Goal: Task Accomplishment & Management: Complete application form

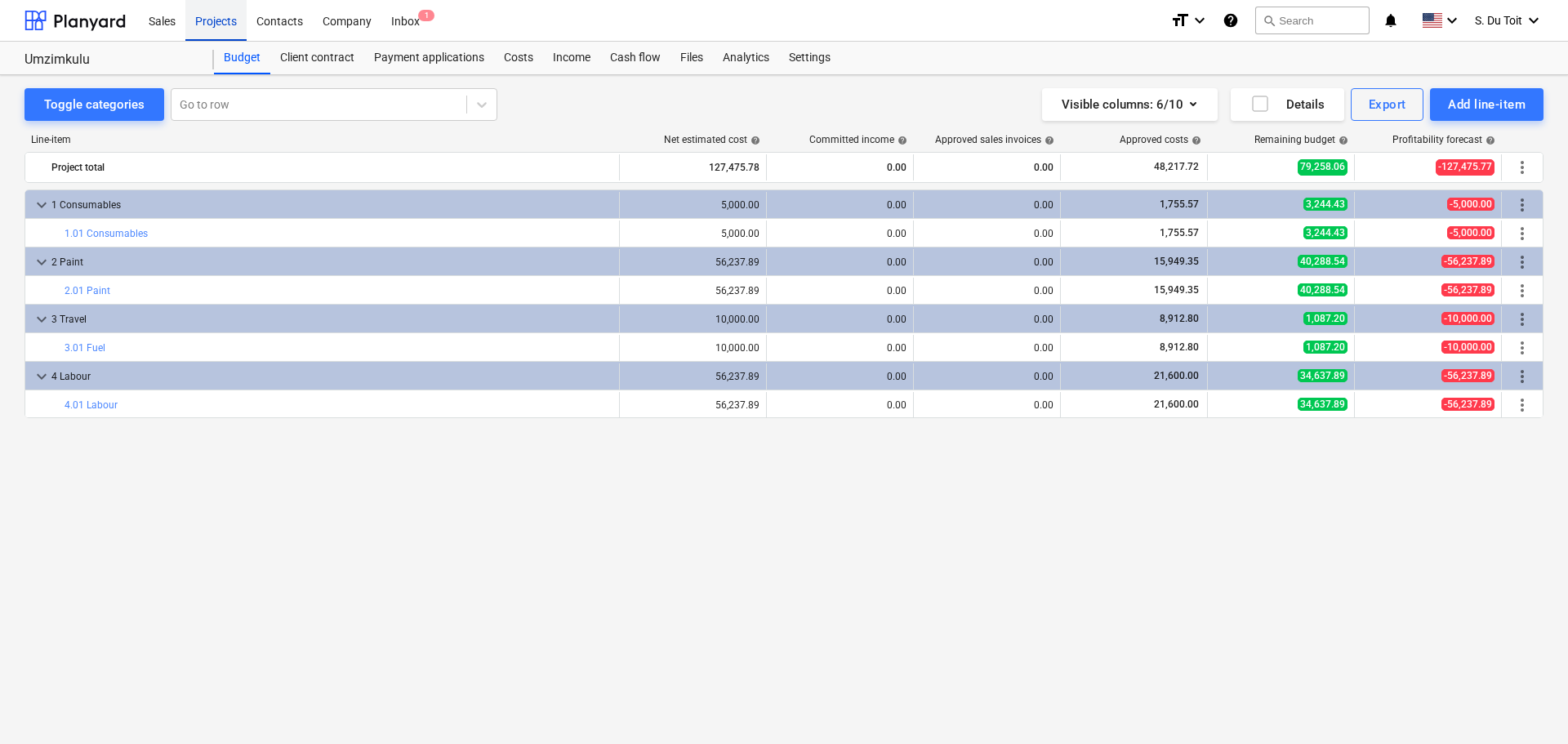
click at [223, 28] on div "Projects" at bounding box center [215, 20] width 62 height 42
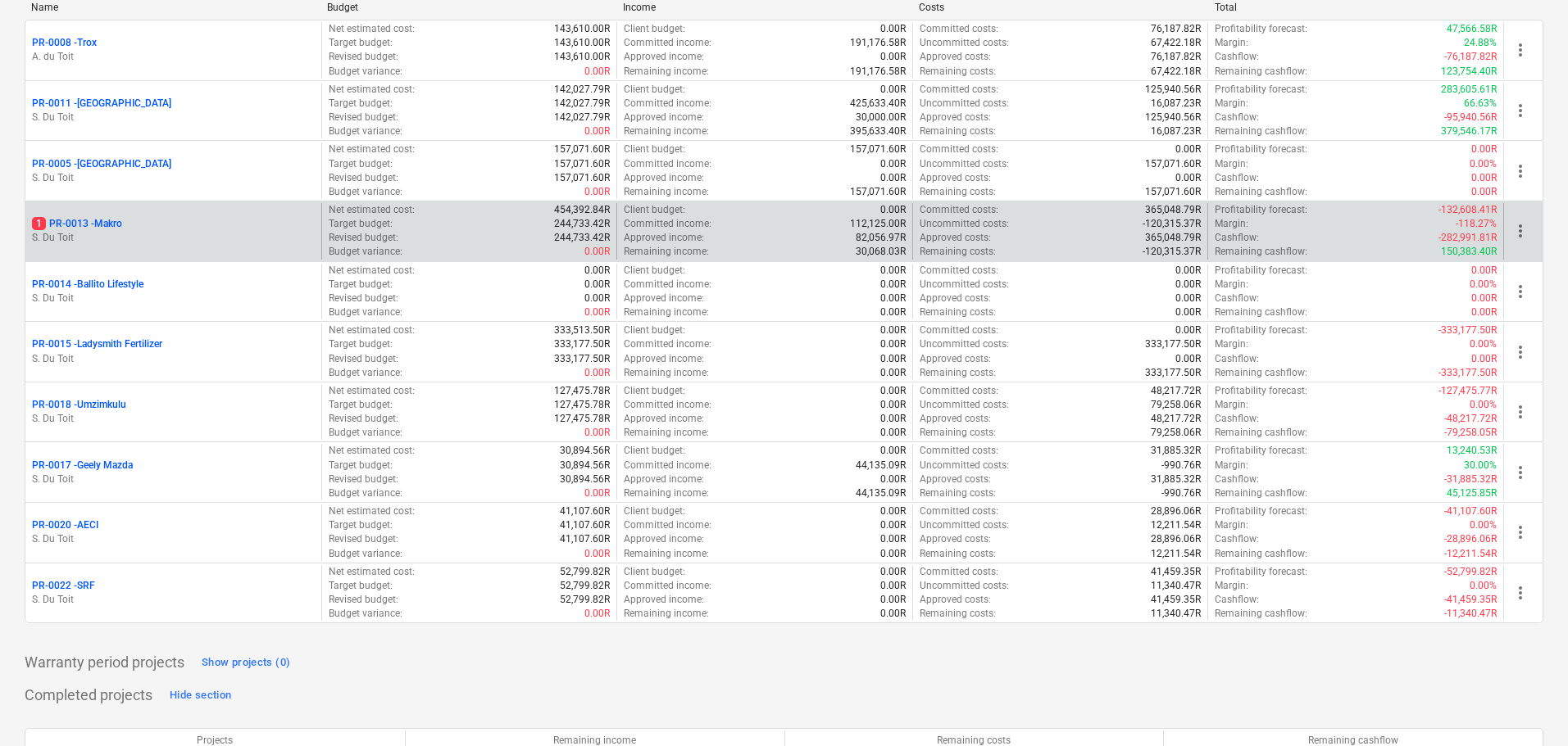
scroll to position [327, 0]
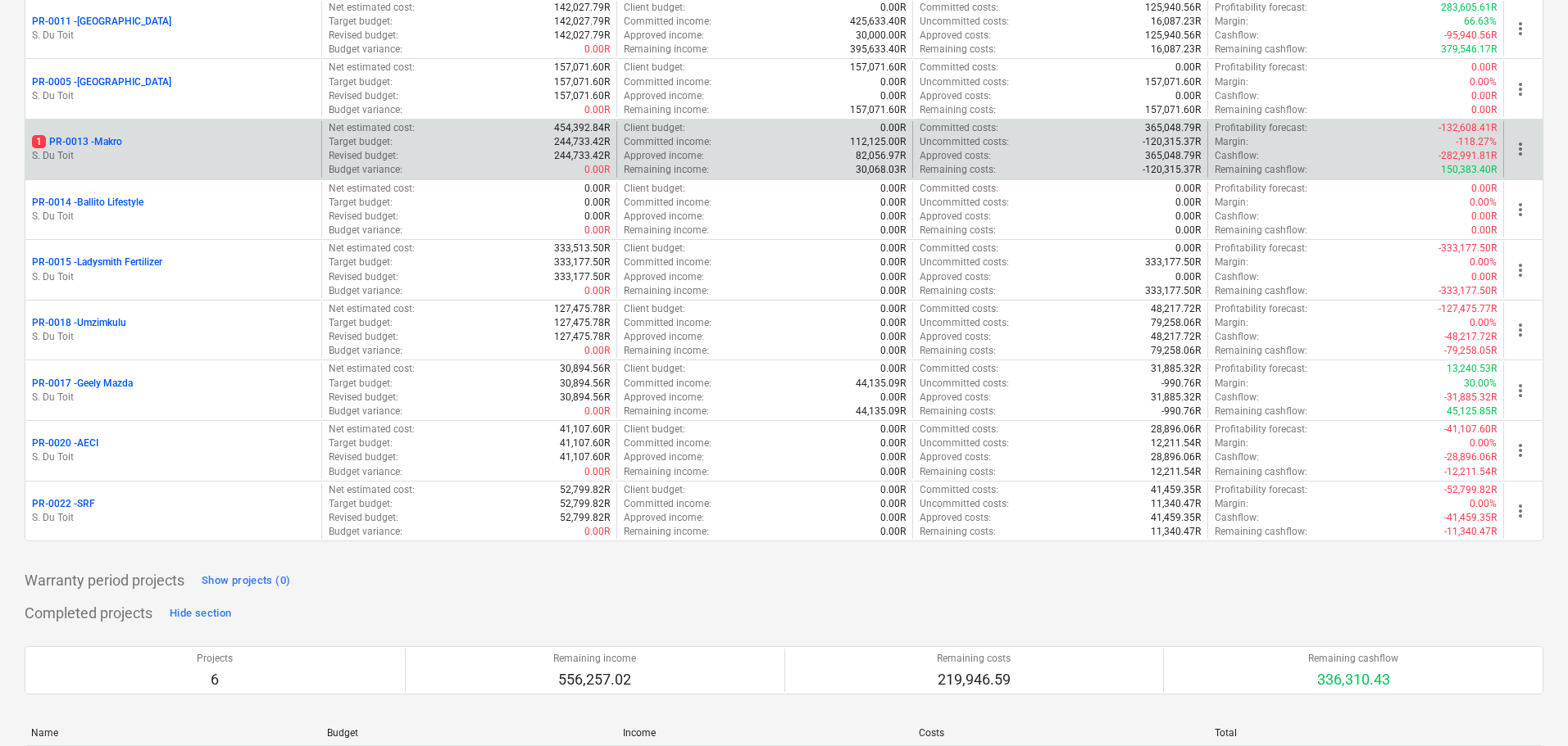
click at [159, 152] on p "S. Du Toit" at bounding box center [173, 156] width 283 height 14
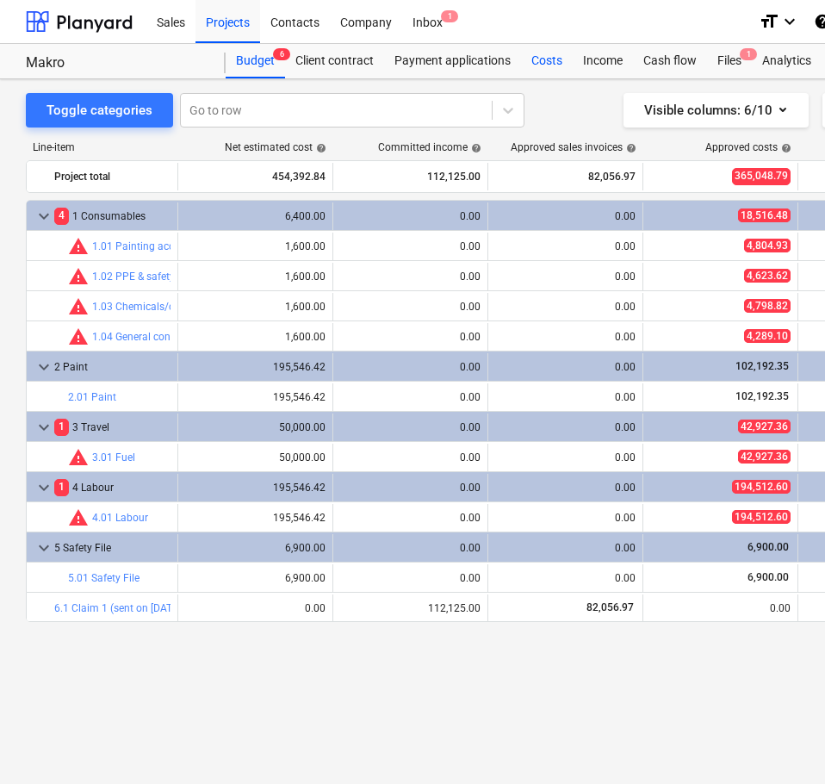
click at [540, 57] on div "Costs" at bounding box center [547, 61] width 52 height 34
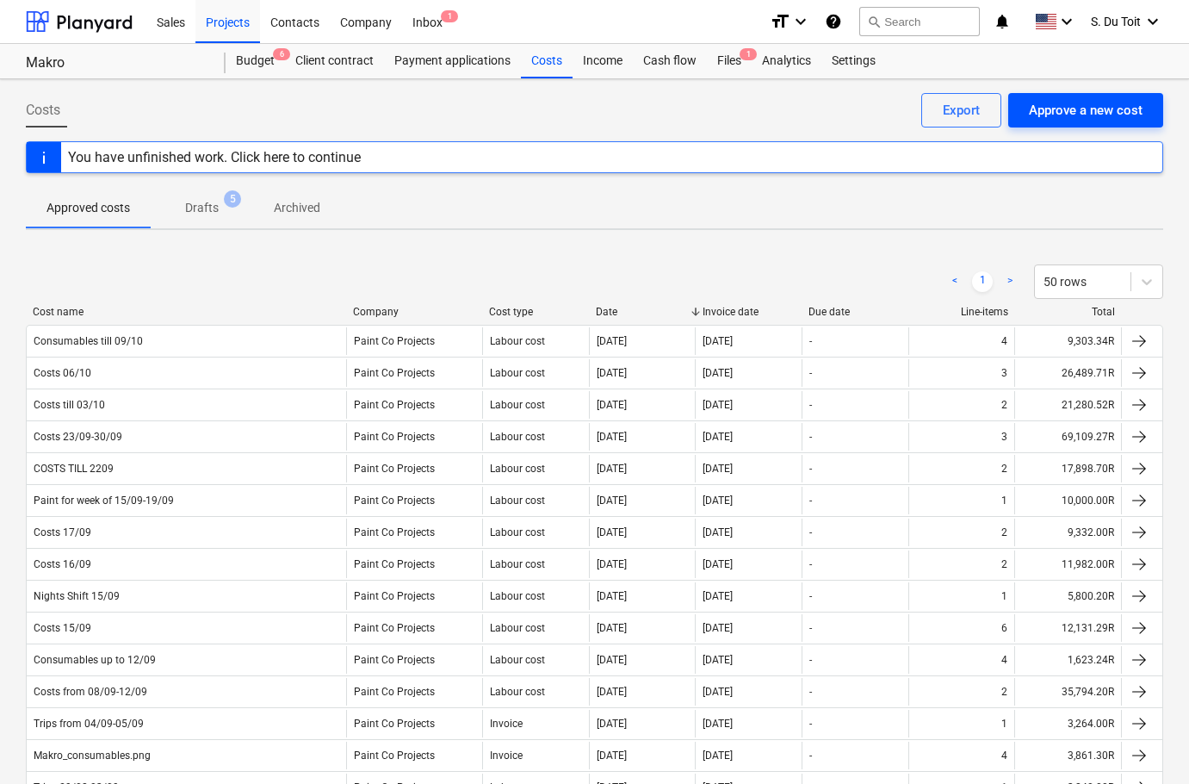
click at [1057, 119] on div "Approve a new cost" at bounding box center [1086, 110] width 114 height 22
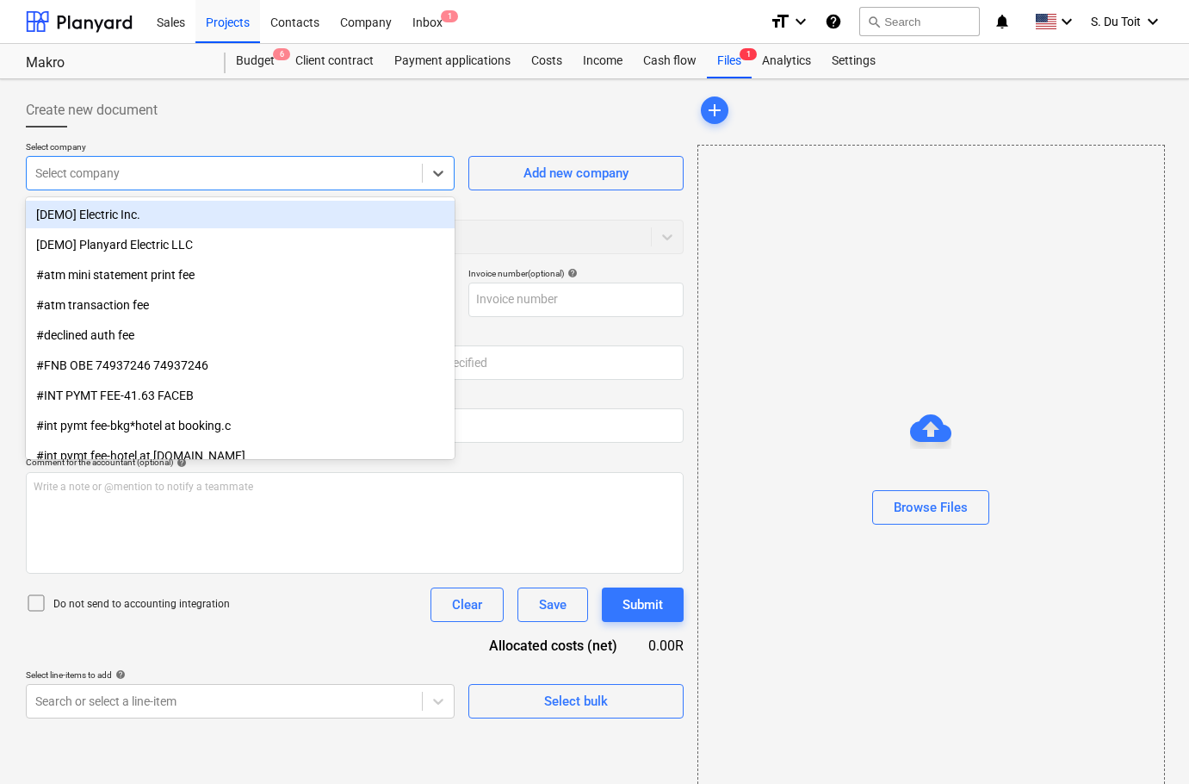
click at [192, 176] on div at bounding box center [224, 172] width 378 height 17
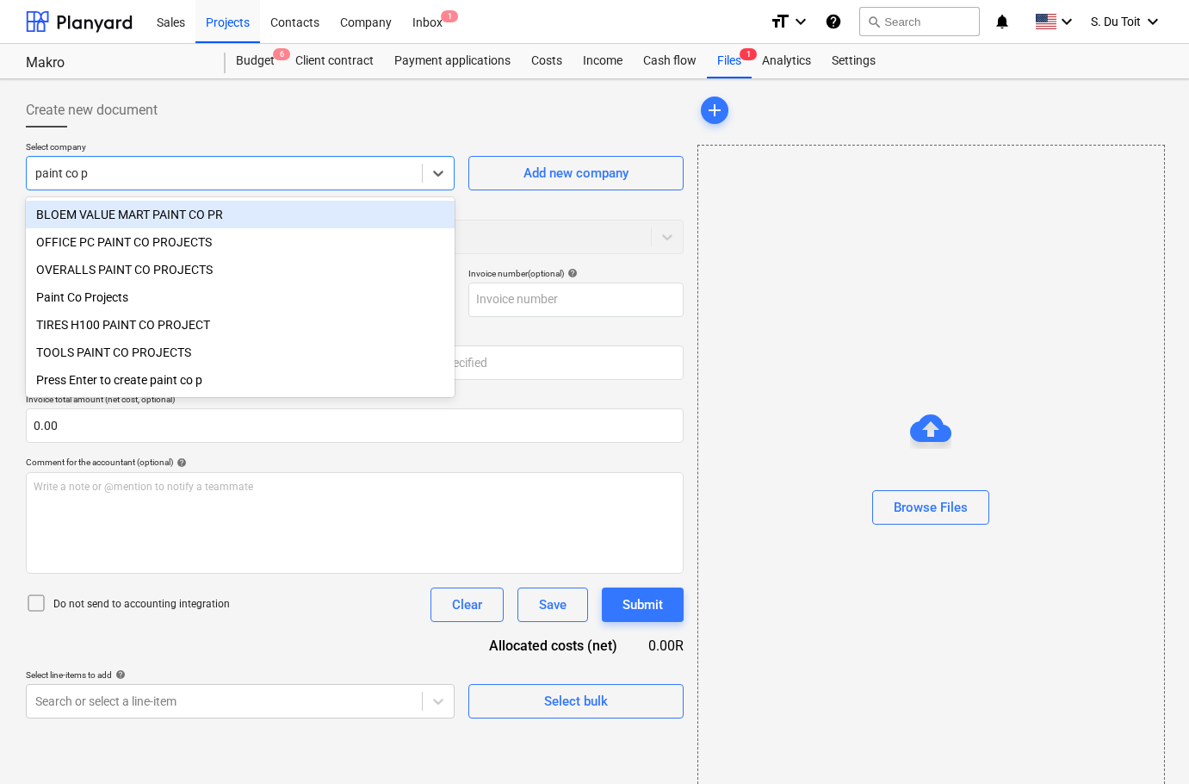
type input "paint co pr"
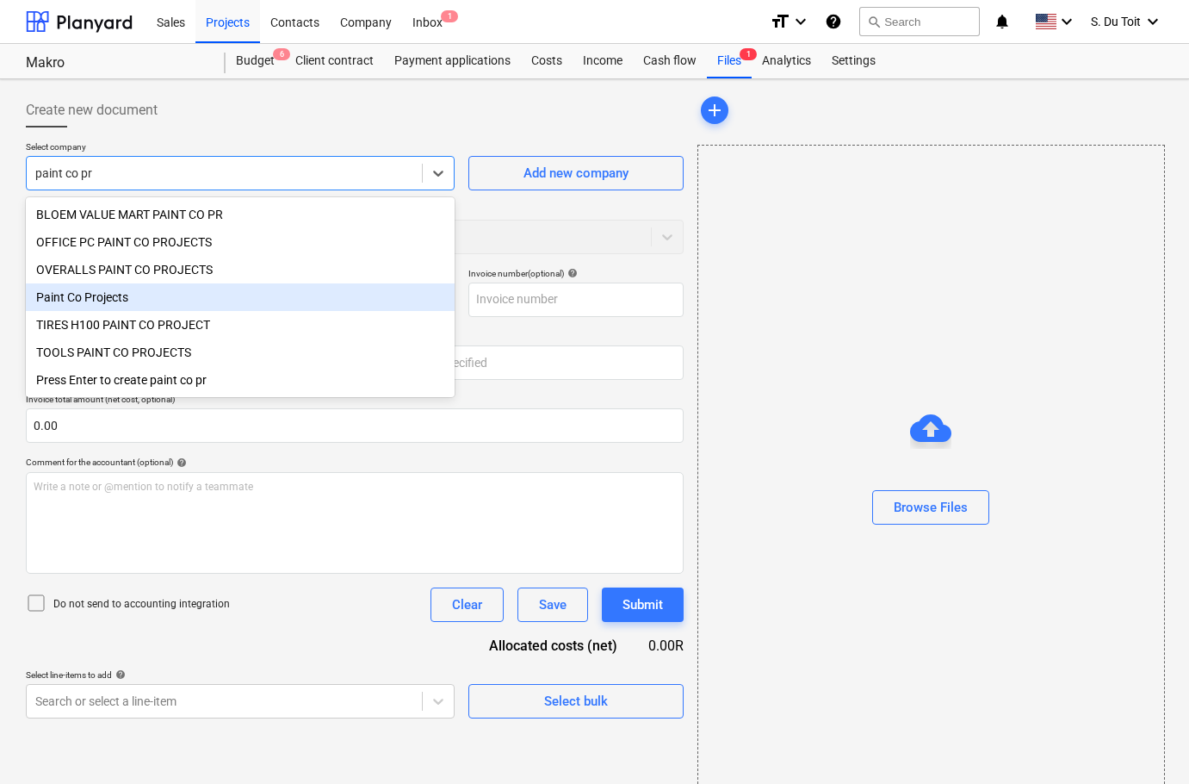
click at [120, 292] on div "Paint Co Projects" at bounding box center [240, 297] width 429 height 28
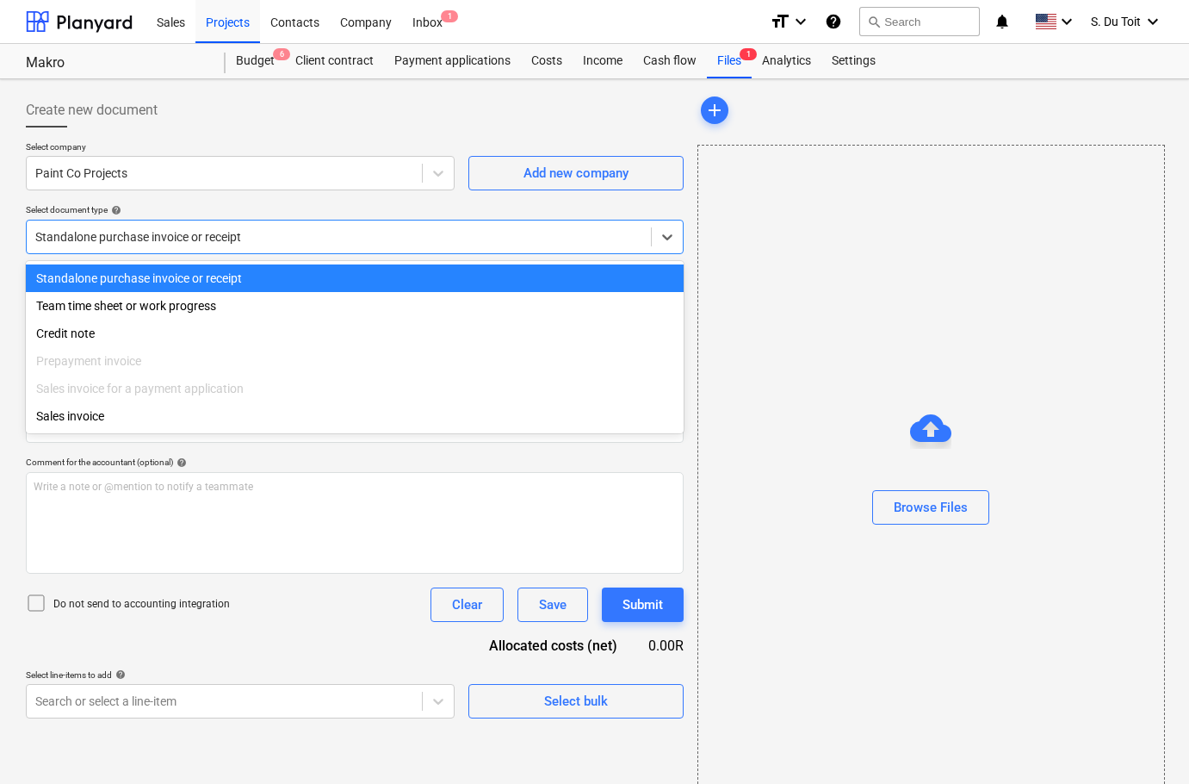
click at [153, 231] on div at bounding box center [338, 236] width 607 height 17
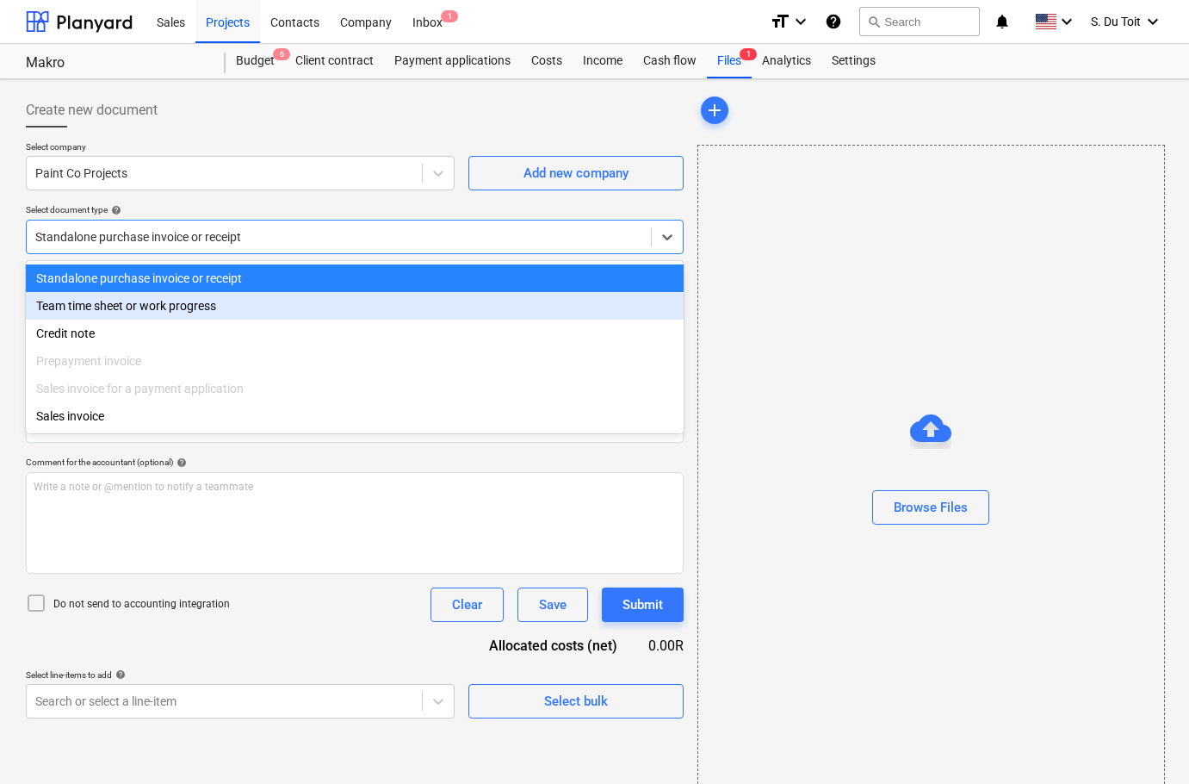
click at [152, 310] on div "Team time sheet or work progress" at bounding box center [355, 306] width 658 height 28
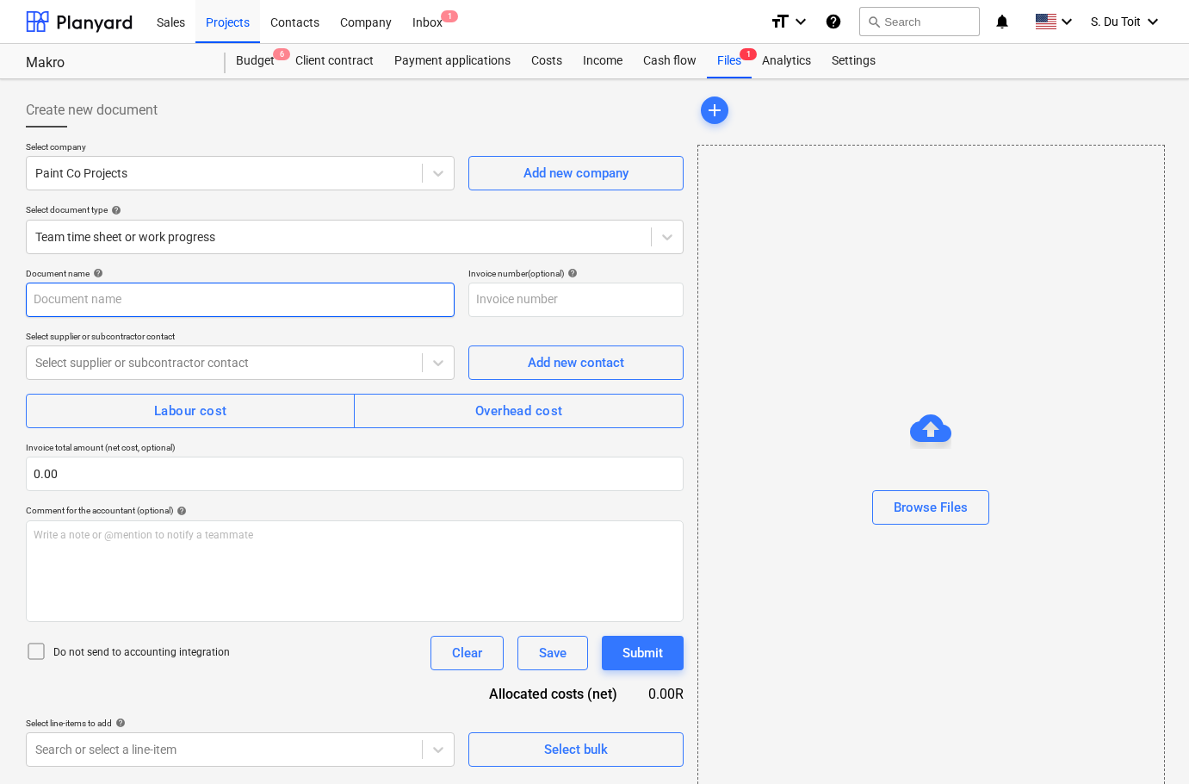
click at [149, 307] on input "text" at bounding box center [240, 299] width 429 height 34
type input "Costs till 10/10"
click at [104, 369] on div at bounding box center [224, 362] width 378 height 17
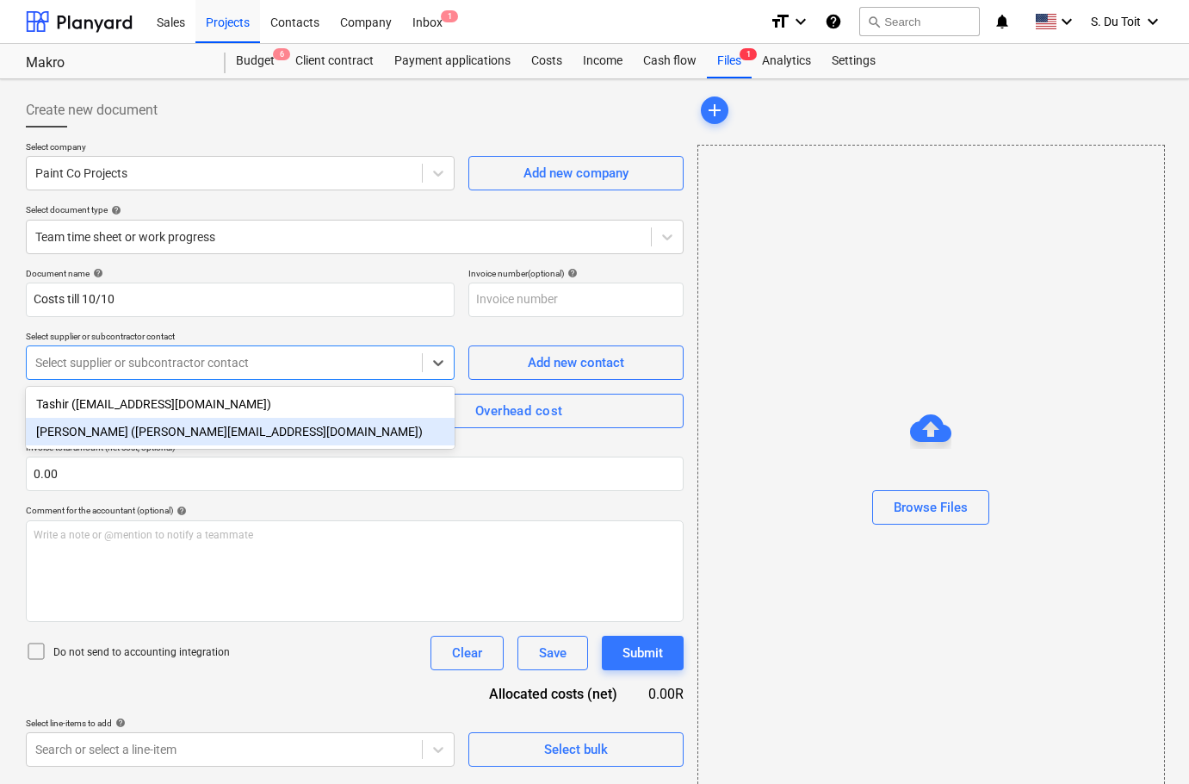
drag, startPoint x: 251, startPoint y: 427, endPoint x: 141, endPoint y: 489, distance: 126.5
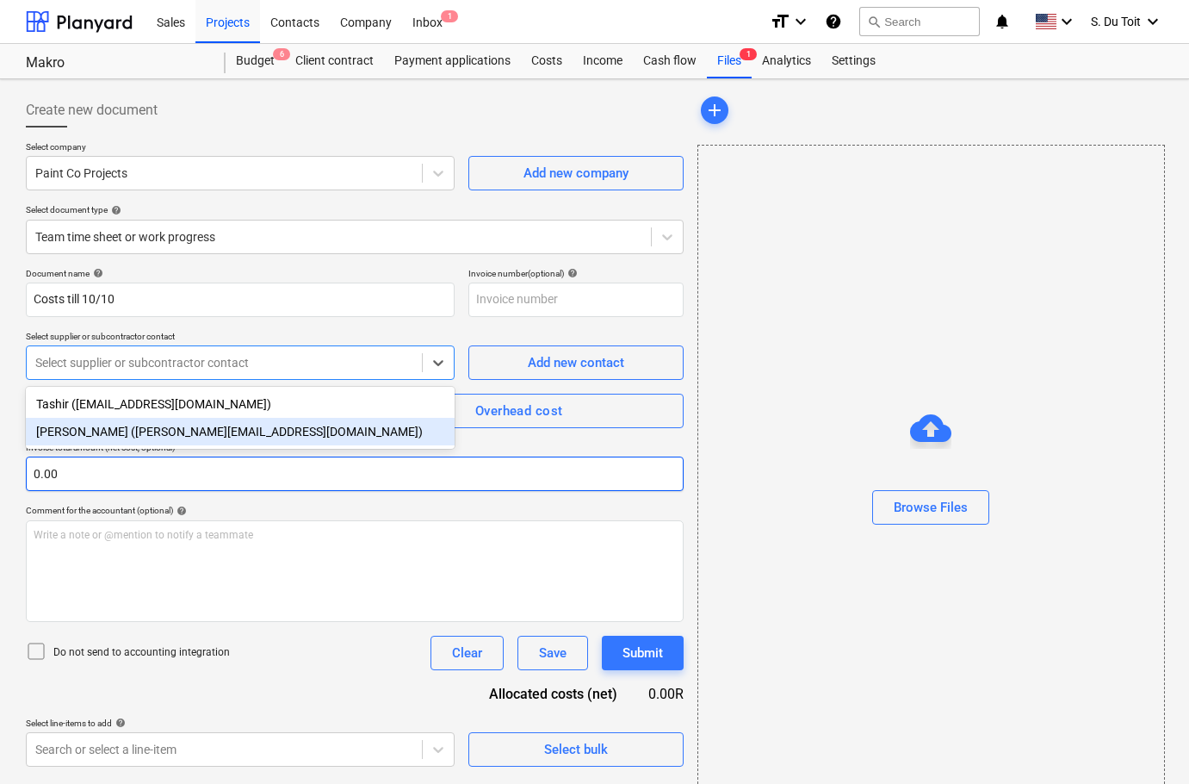
click at [251, 427] on div "[PERSON_NAME] ([PERSON_NAME][EMAIL_ADDRESS][DOMAIN_NAME])" at bounding box center [240, 432] width 429 height 28
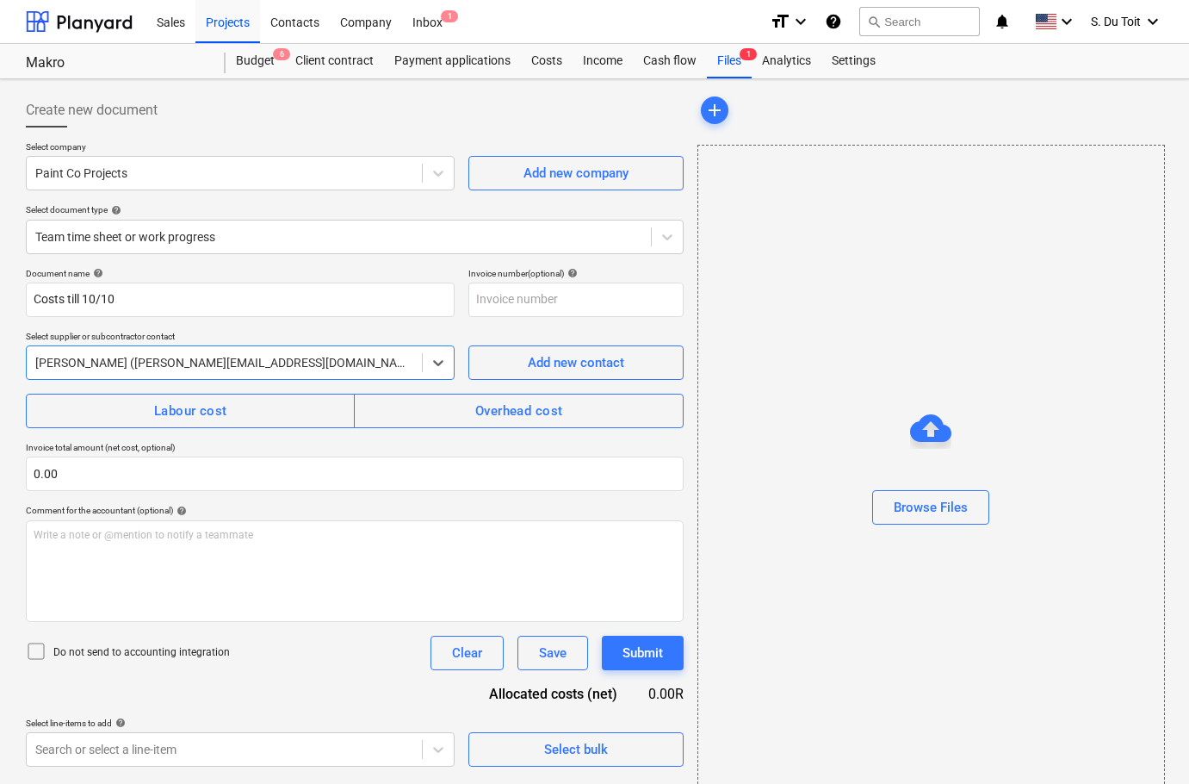
click at [126, 493] on div "Document name help Costs till 10/10 Invoice number (optional) help Select suppl…" at bounding box center [355, 517] width 658 height 499
click at [137, 650] on p "Do not send to accounting integration" at bounding box center [141, 652] width 177 height 15
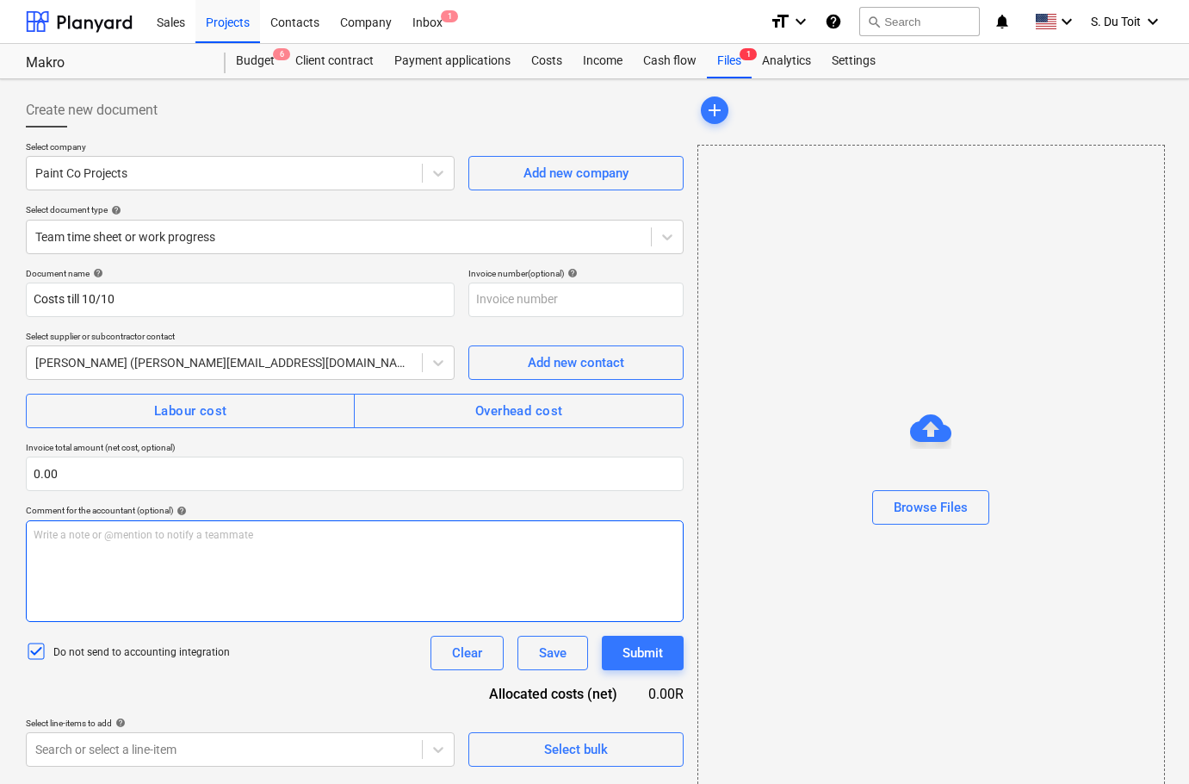
scroll to position [31, 0]
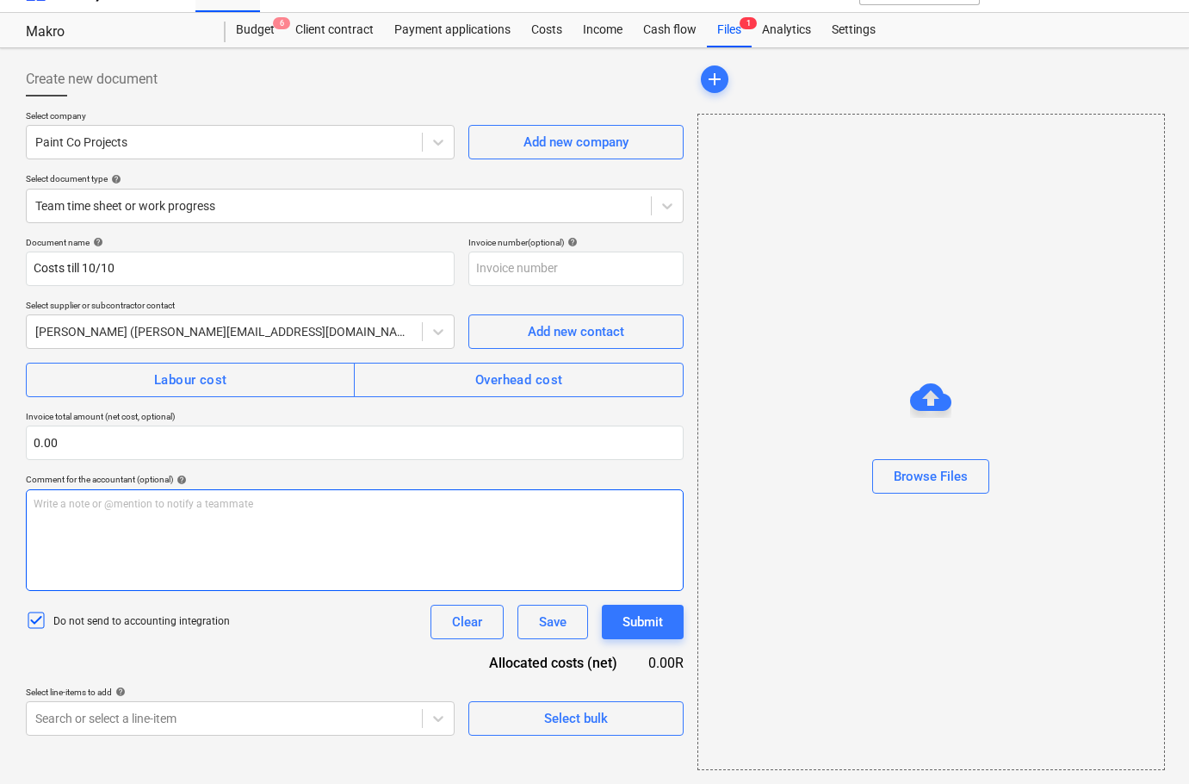
click at [126, 542] on div "Write a note or @mention to notify a teammate [PERSON_NAME]" at bounding box center [355, 540] width 658 height 102
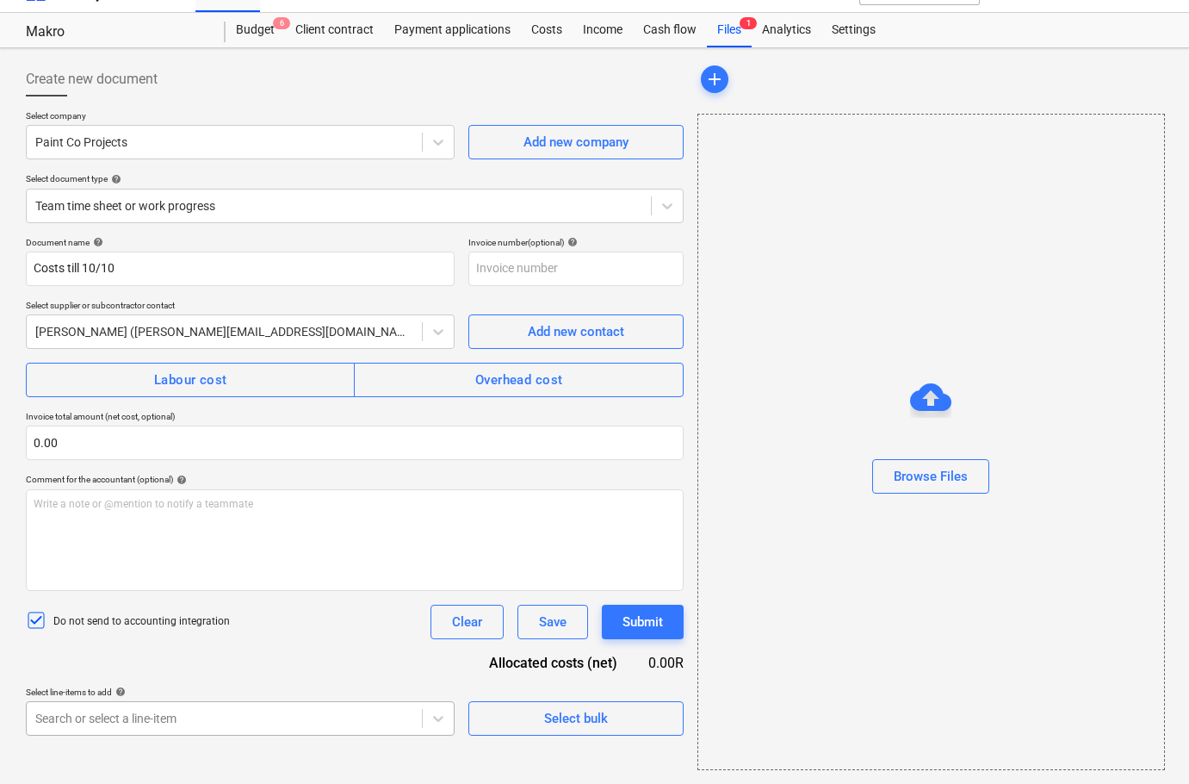
click at [260, 719] on body "Sales Projects Contacts Company Inbox 1 format_size keyboard_arrow_down help se…" at bounding box center [594, 361] width 1189 height 784
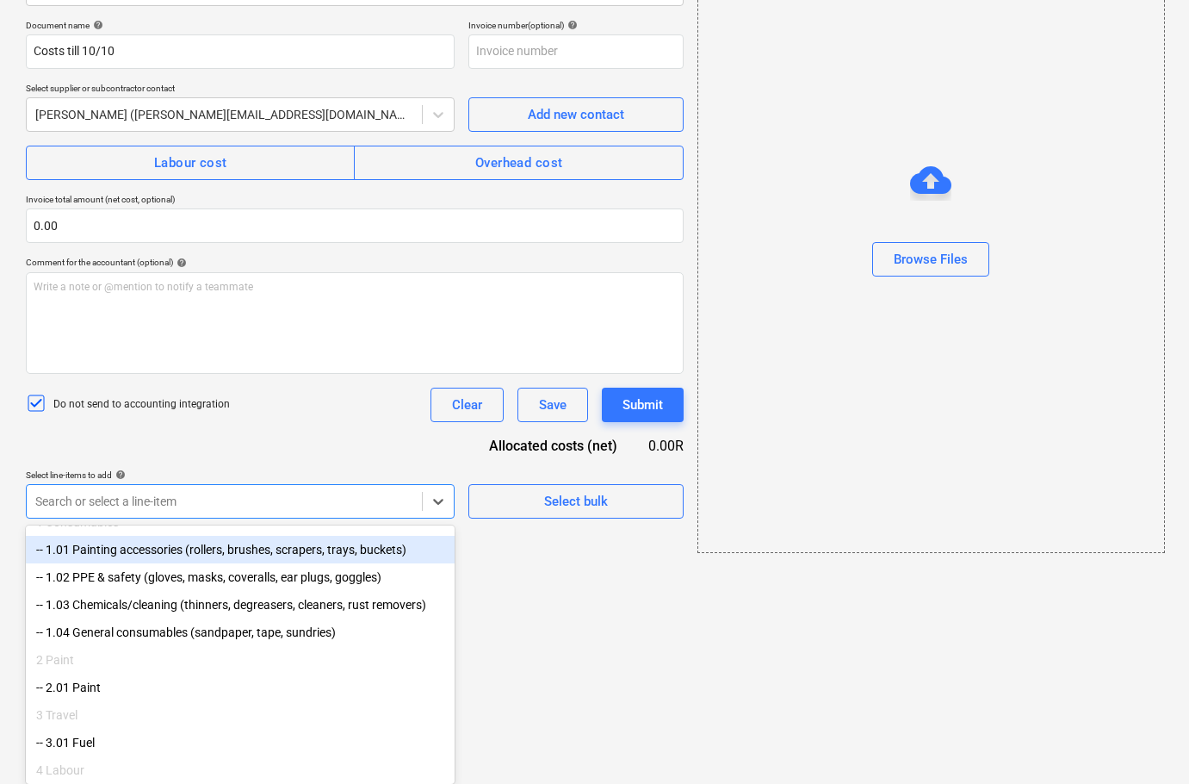
scroll to position [232, 0]
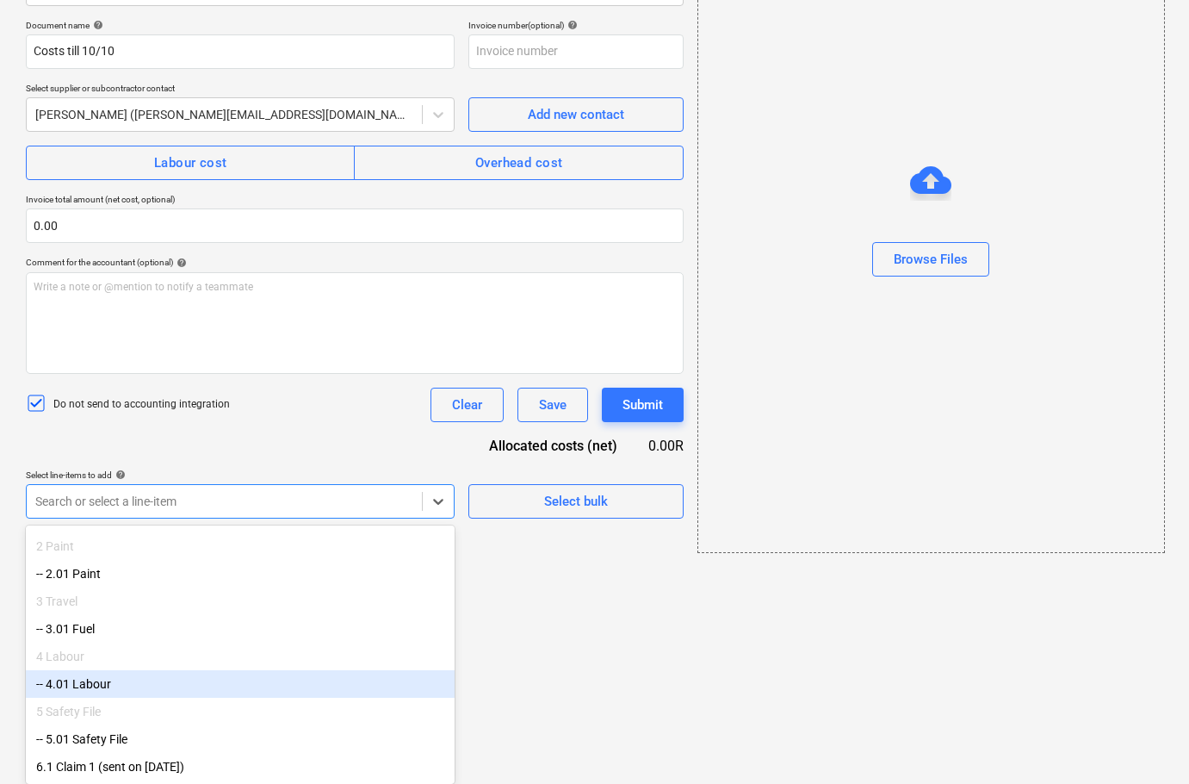
click at [173, 670] on div "-- 4.01 Labour" at bounding box center [240, 684] width 429 height 28
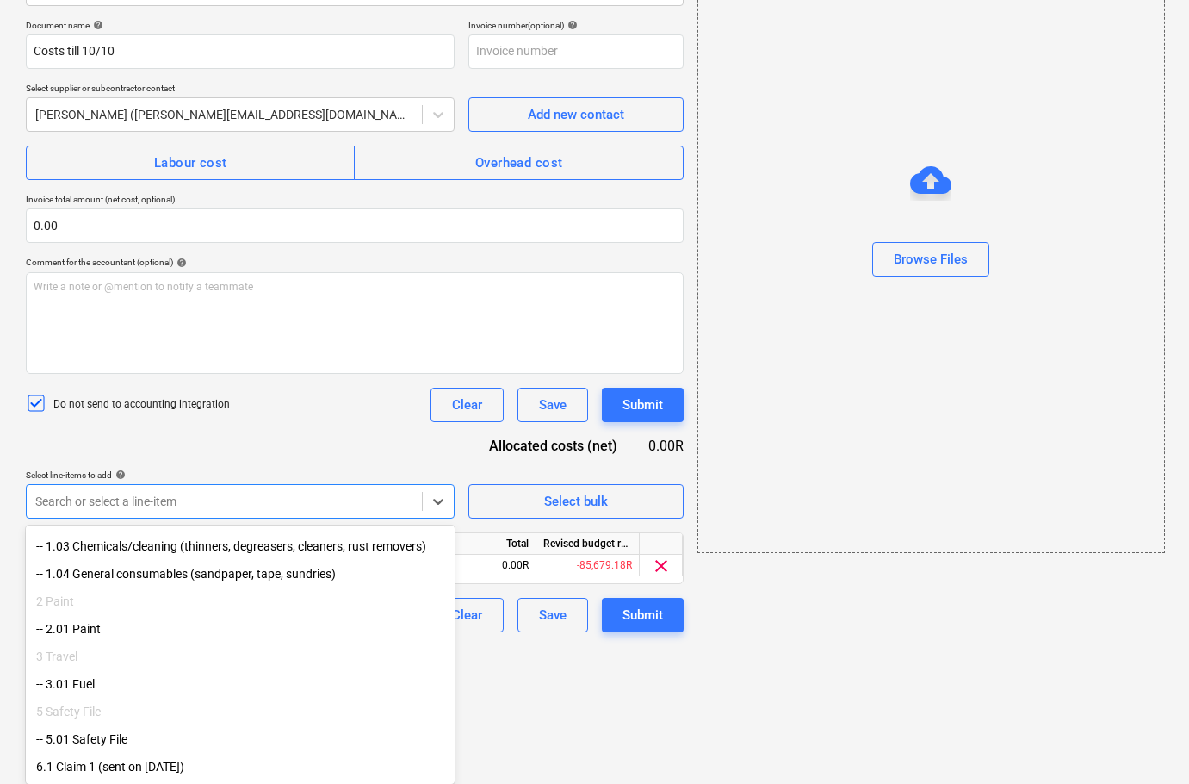
click at [135, 685] on div "-- 3.01 Fuel" at bounding box center [240, 684] width 429 height 28
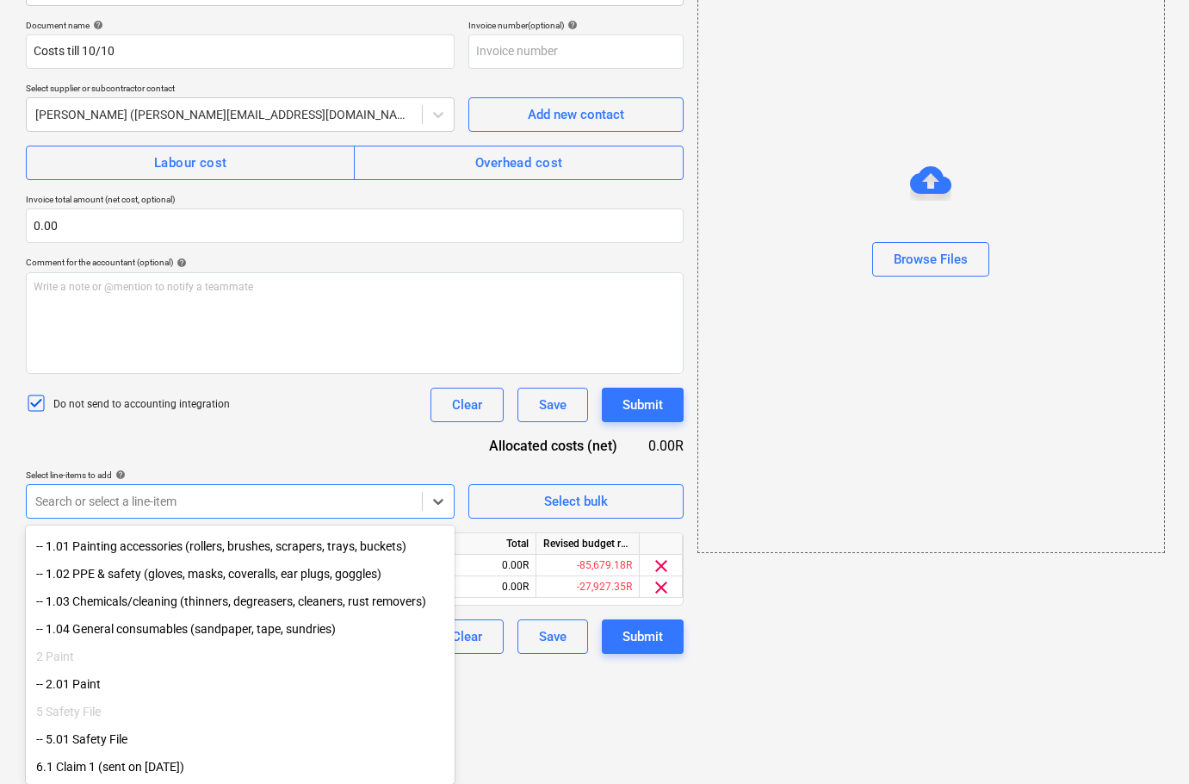
click at [135, 673] on div "-- 2.01 Paint" at bounding box center [240, 684] width 429 height 28
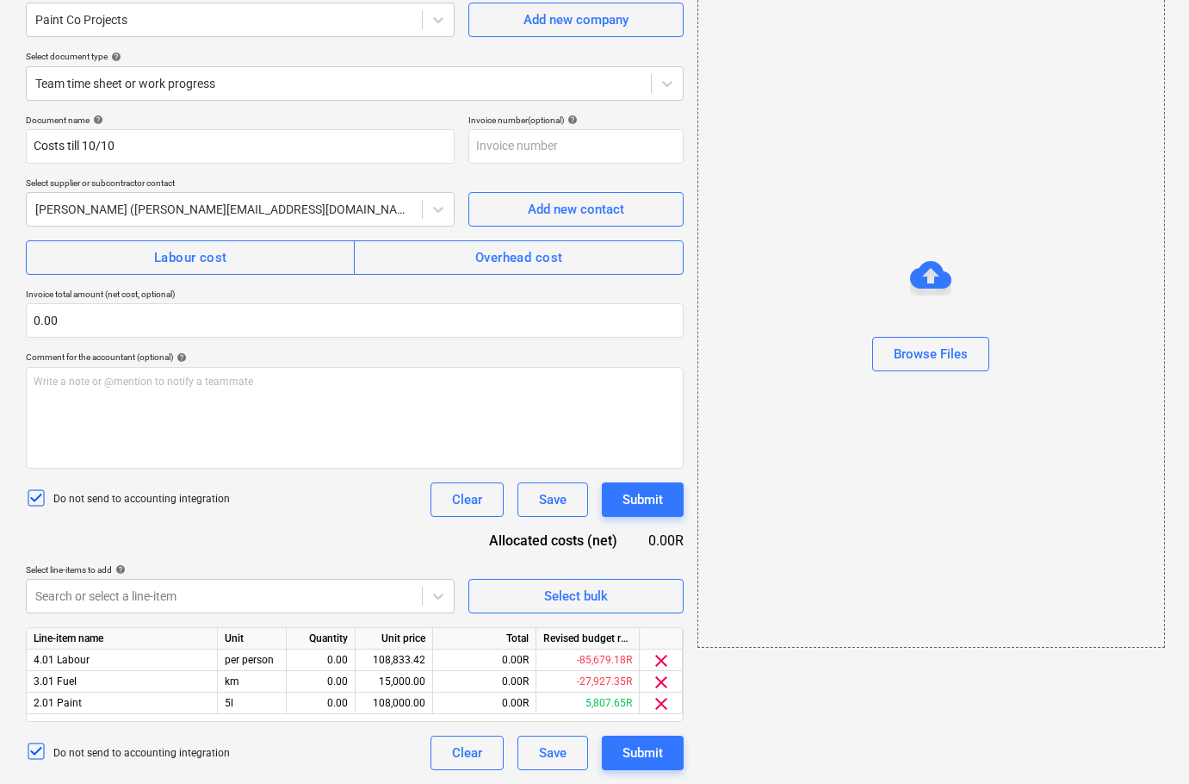
scroll to position [153, 0]
click at [665, 630] on html "Sales Projects Contacts Company Inbox 1 format_size keyboard_arrow_down help se…" at bounding box center [594, 239] width 1189 height 784
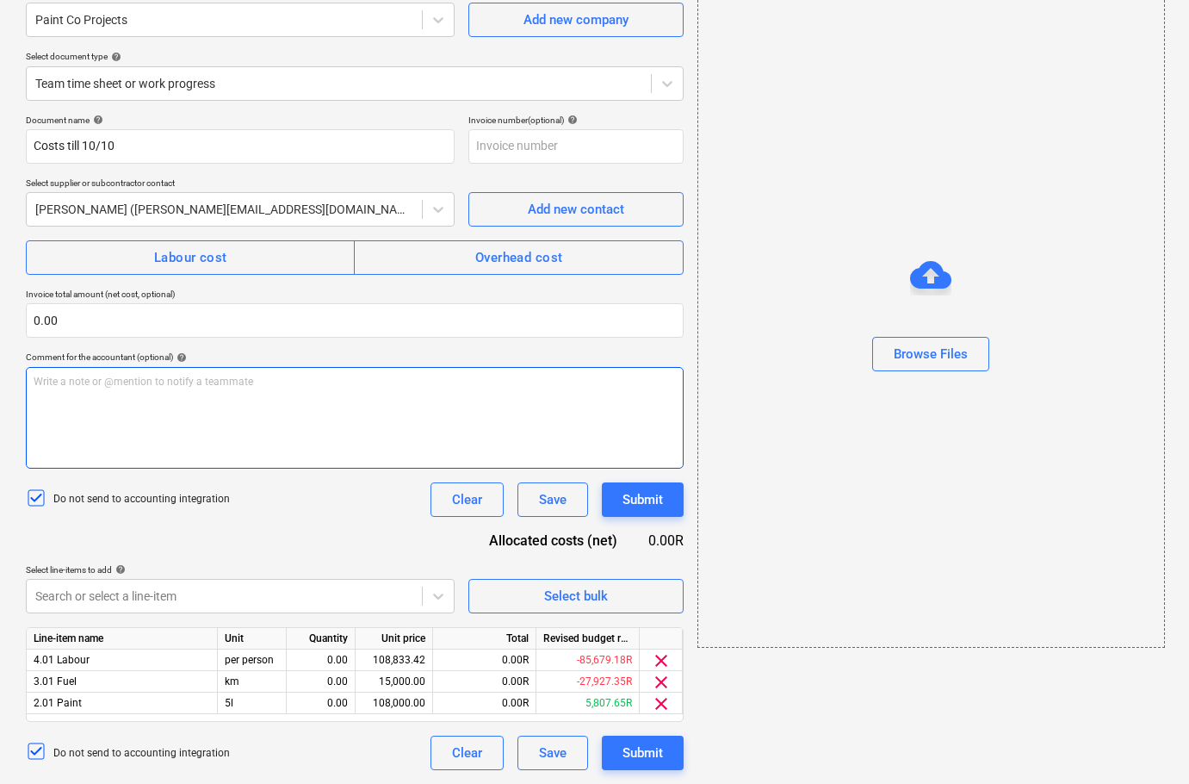
click at [145, 406] on div "Write a note or @mention to notify a teammate [PERSON_NAME]" at bounding box center [355, 418] width 658 height 102
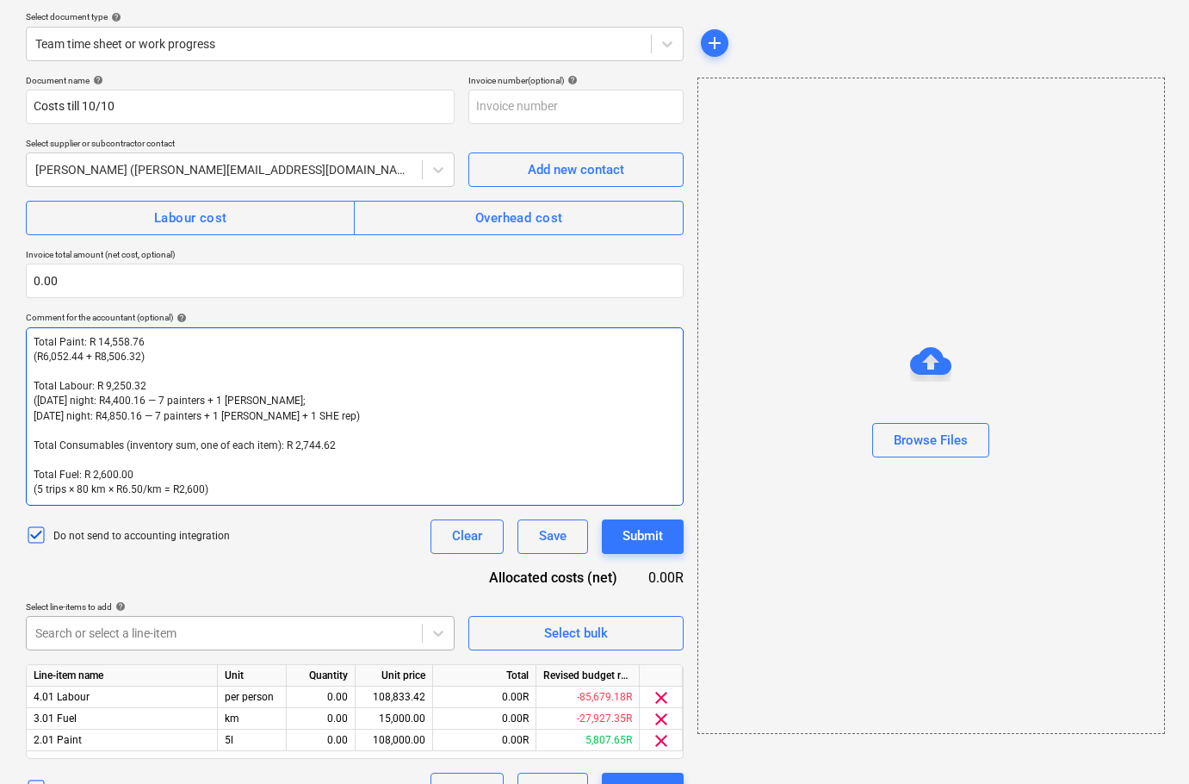
scroll to position [230, 0]
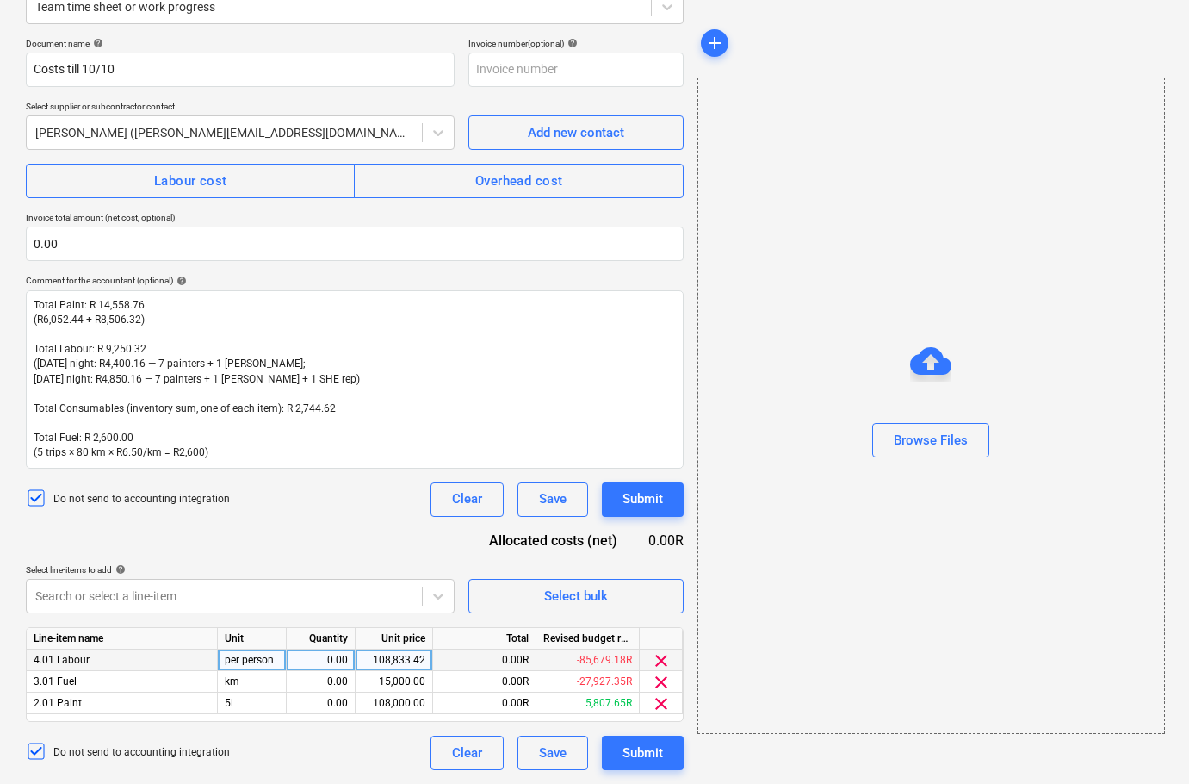
click at [344, 661] on div "0.00" at bounding box center [321, 660] width 54 height 22
type input "1"
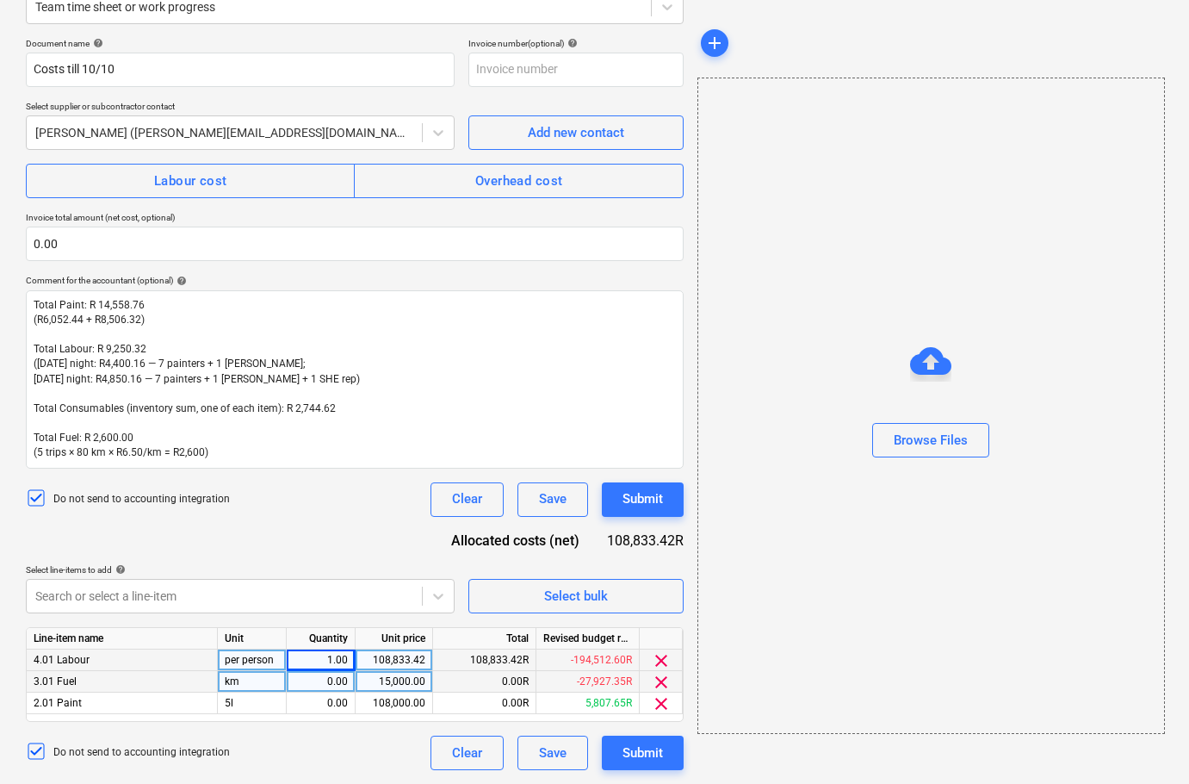
click at [313, 687] on div "0.00" at bounding box center [321, 682] width 54 height 22
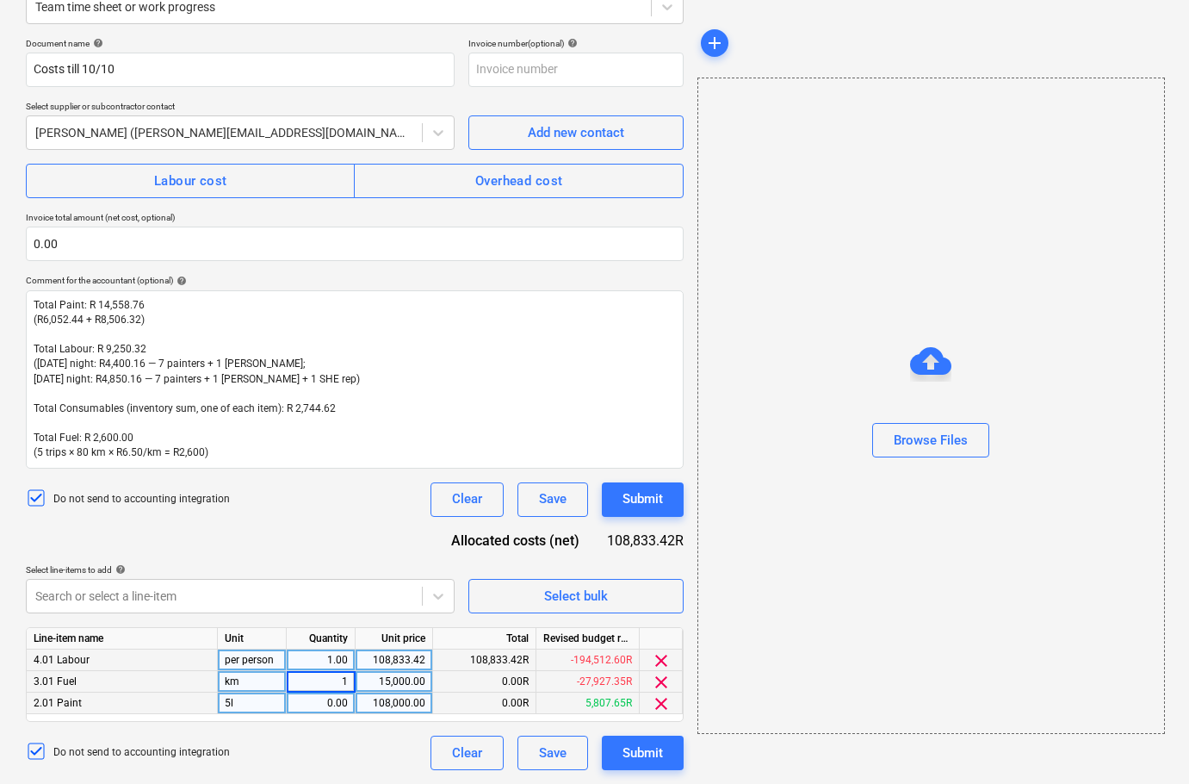
click at [313, 704] on div "0.00" at bounding box center [321, 703] width 54 height 22
click at [399, 660] on div "108,833.42" at bounding box center [394, 660] width 63 height 22
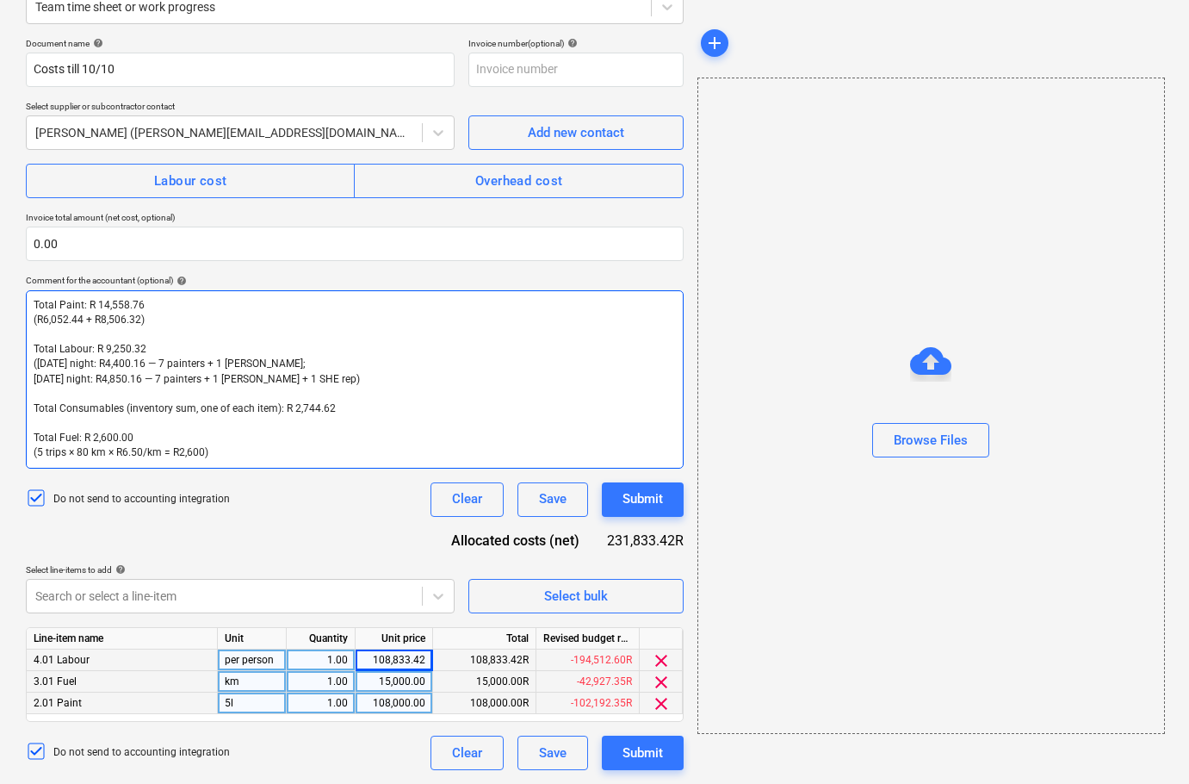
drag, startPoint x: 363, startPoint y: 412, endPoint x: 32, endPoint y: 407, distance: 331.6
click at [32, 407] on div "Total Paint: R 14,558.76 (R6,052.44 + R8,506.32) ﻿ Total Labour: R 9,250.32 ([D…" at bounding box center [355, 379] width 658 height 178
drag, startPoint x: 32, startPoint y: 407, endPoint x: 350, endPoint y: 408, distance: 317.7
click at [350, 408] on div "Total Paint: R 14,558.76 (R6,052.44 + R8,506.32) ﻿ Total Labour: R 9,250.32 ([D…" at bounding box center [355, 379] width 658 height 178
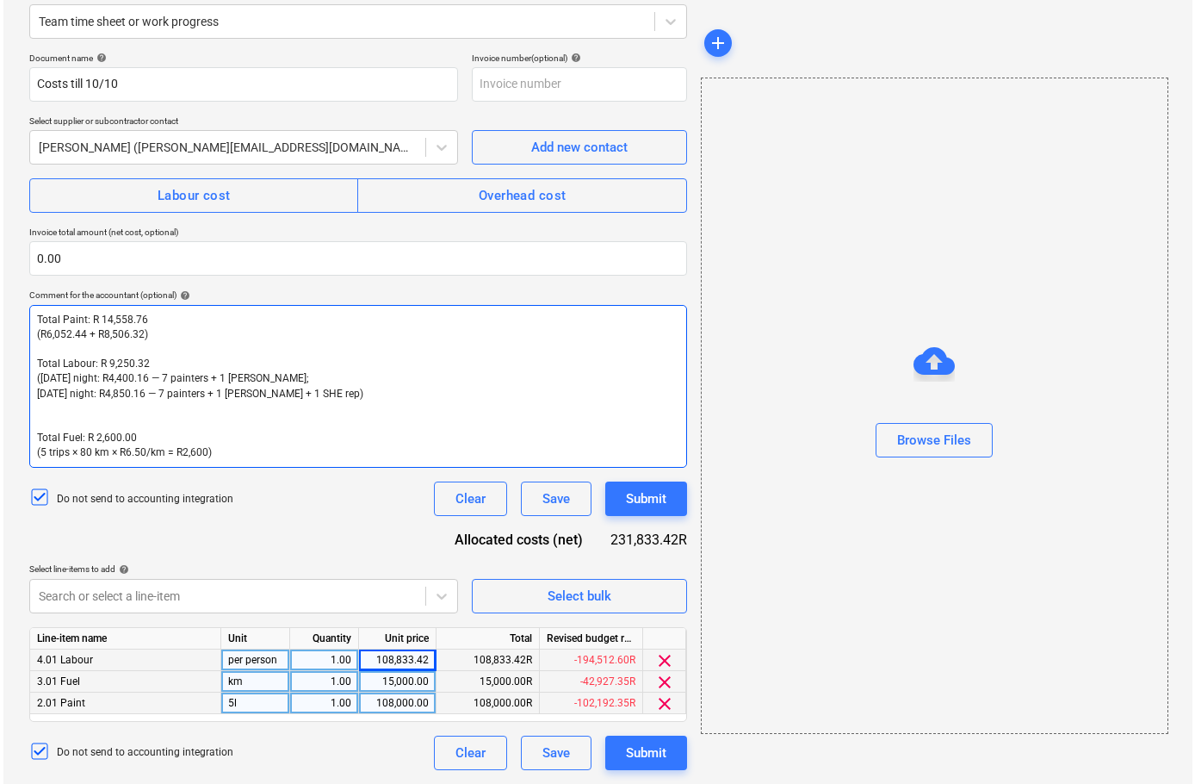
scroll to position [215, 0]
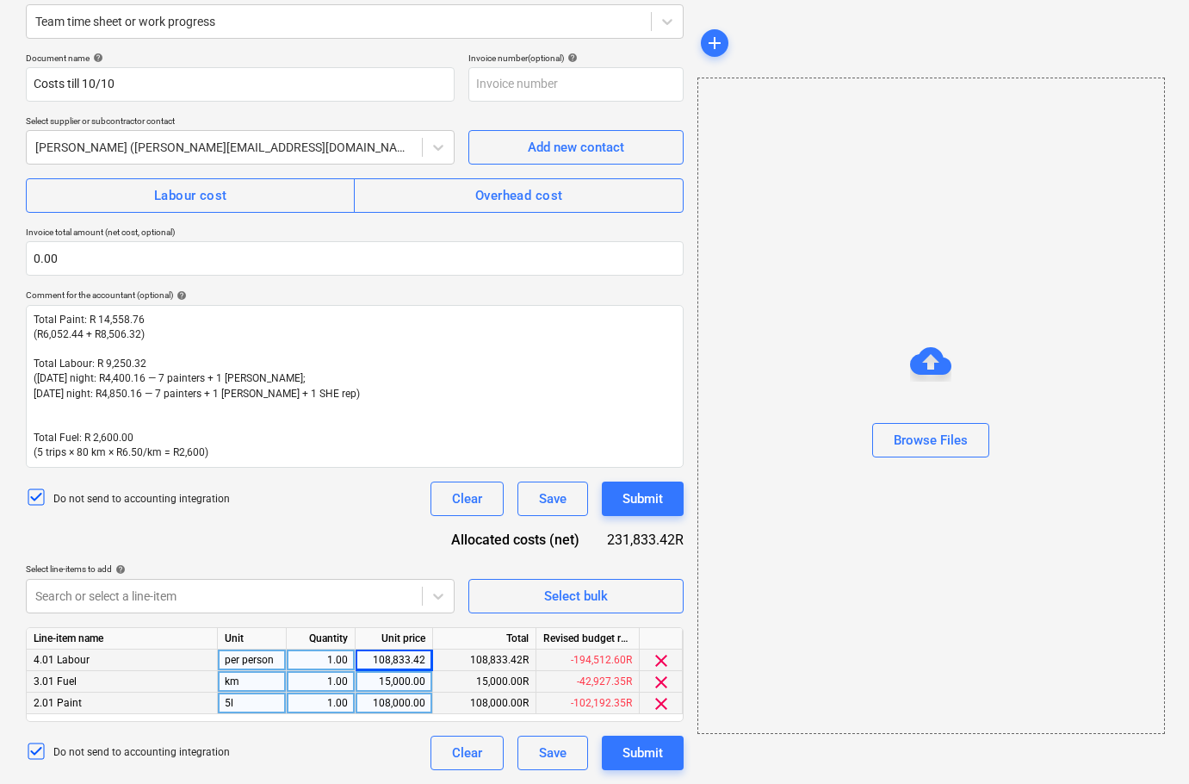
click at [405, 657] on div "108,833.42" at bounding box center [394, 660] width 63 height 22
type input "9250.32"
click at [406, 681] on div "15,000.00" at bounding box center [394, 682] width 63 height 22
type input "2600"
click at [412, 703] on div "108,000.00" at bounding box center [394, 703] width 63 height 22
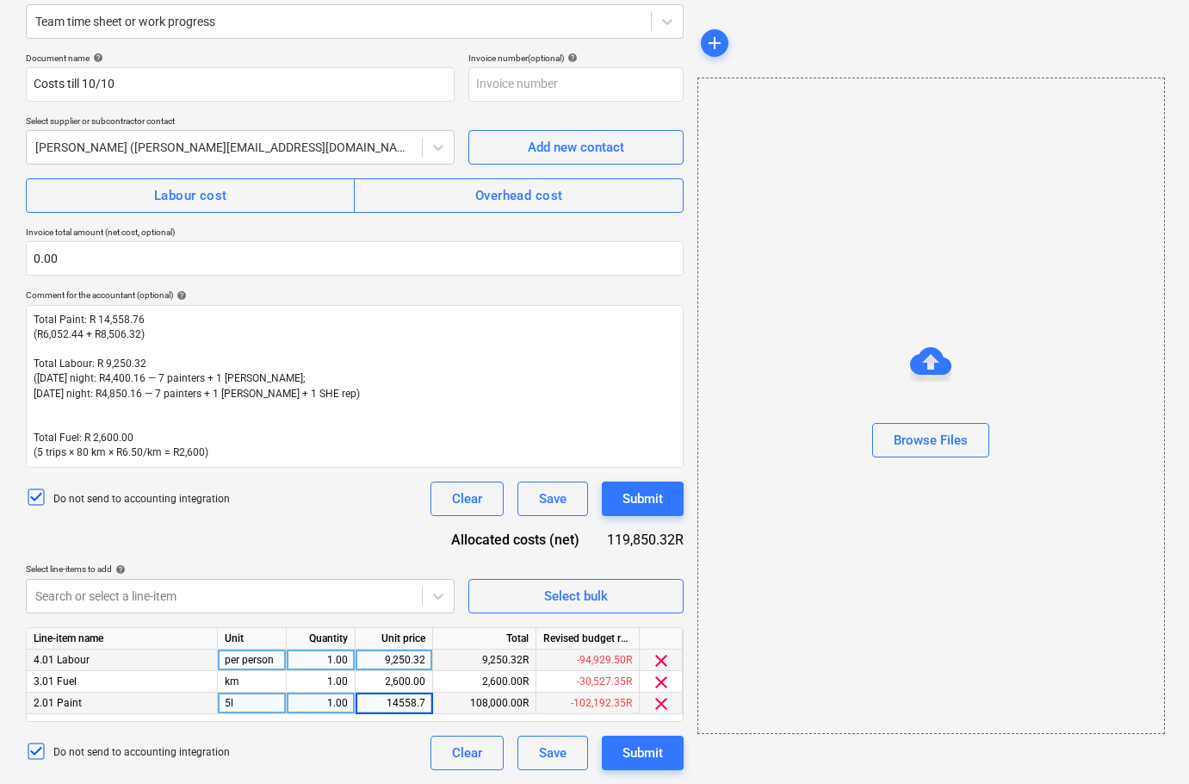
type input "14558.76"
click at [355, 733] on div "Document name help Costs till 10/10 Invoice number (optional) help Select suppl…" at bounding box center [355, 411] width 658 height 717
click at [647, 502] on div "Submit" at bounding box center [643, 498] width 40 height 22
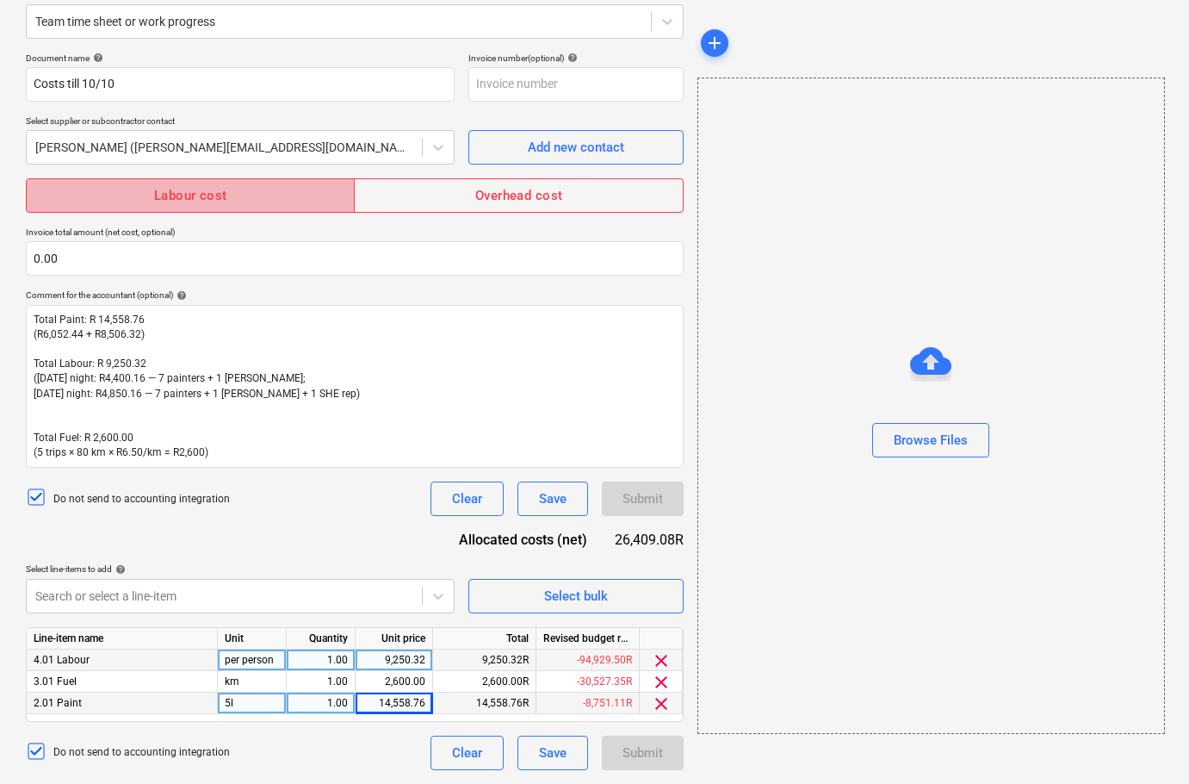
click at [229, 196] on span "Labour cost" at bounding box center [190, 195] width 291 height 22
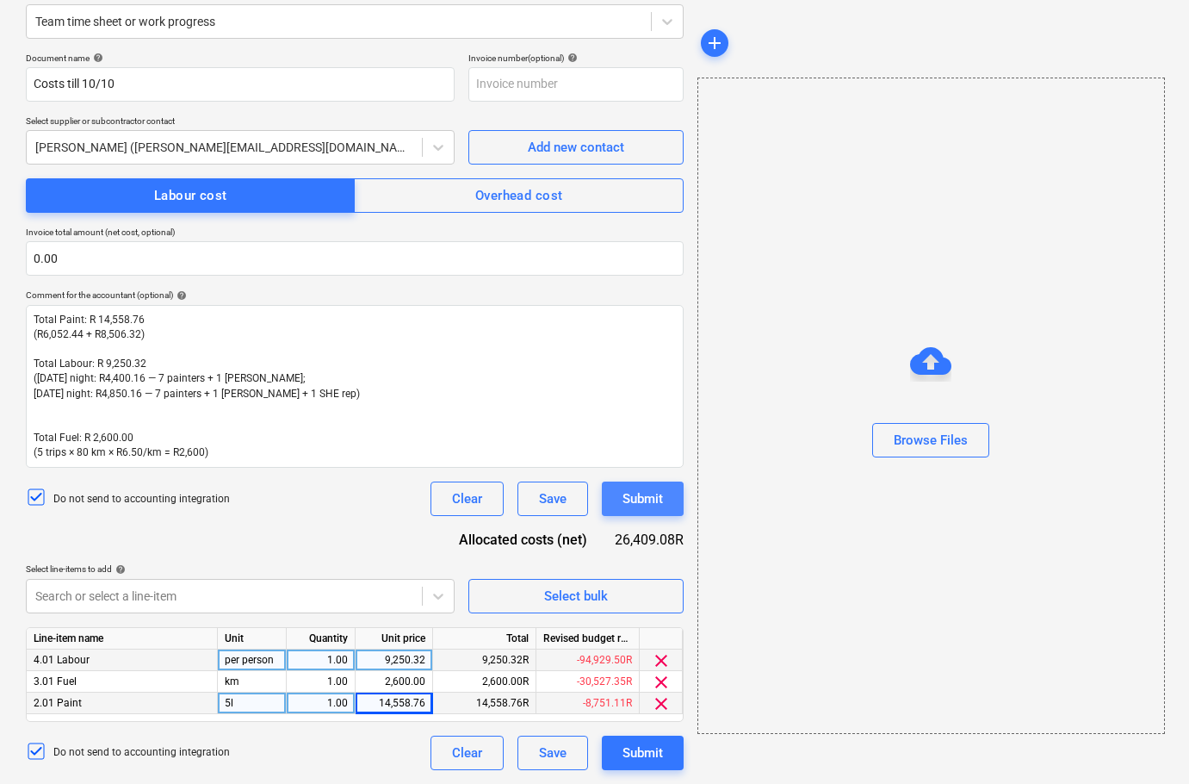
click at [649, 493] on div "Submit" at bounding box center [643, 498] width 40 height 22
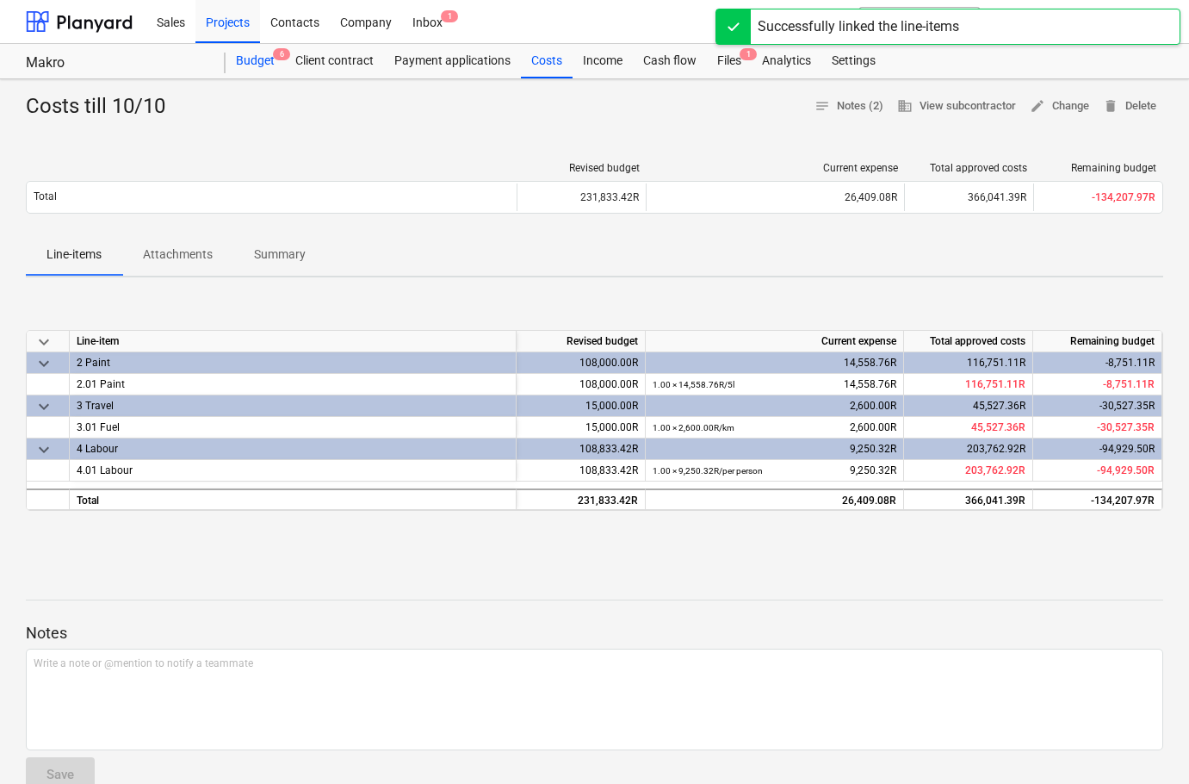
click at [275, 71] on div "Budget 6" at bounding box center [255, 61] width 59 height 34
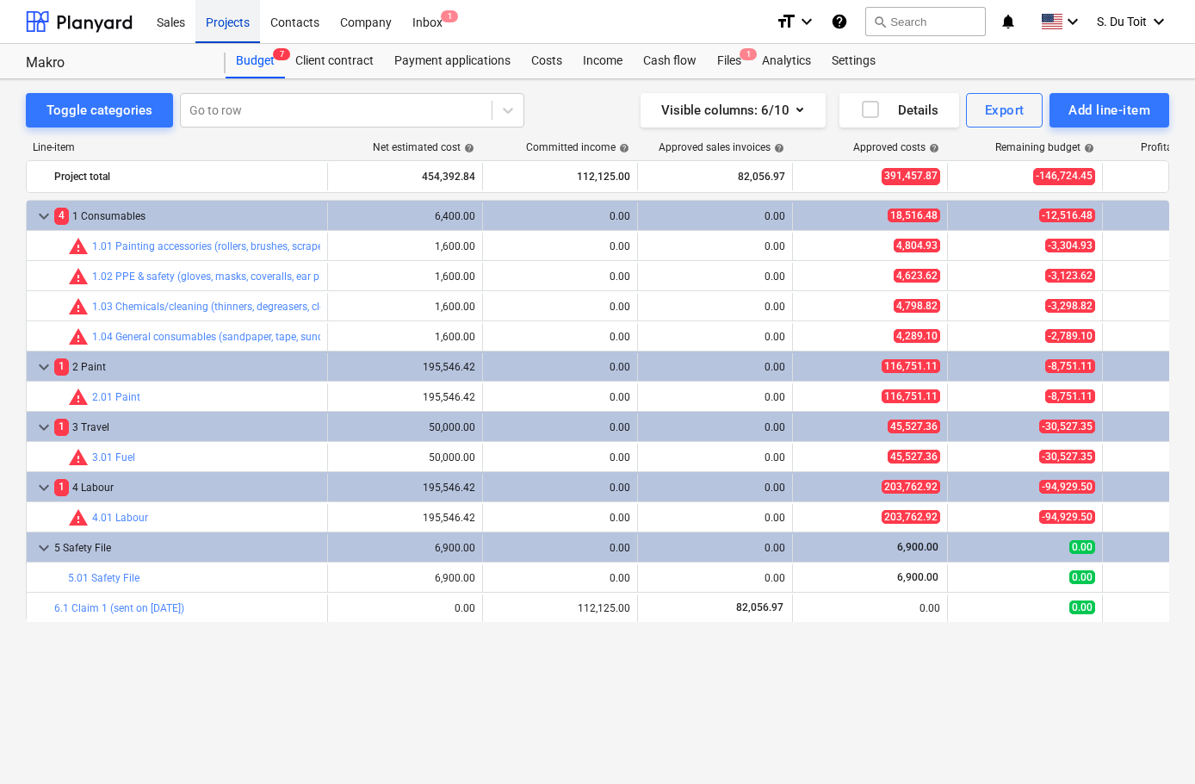
click at [232, 25] on div "Projects" at bounding box center [227, 21] width 65 height 44
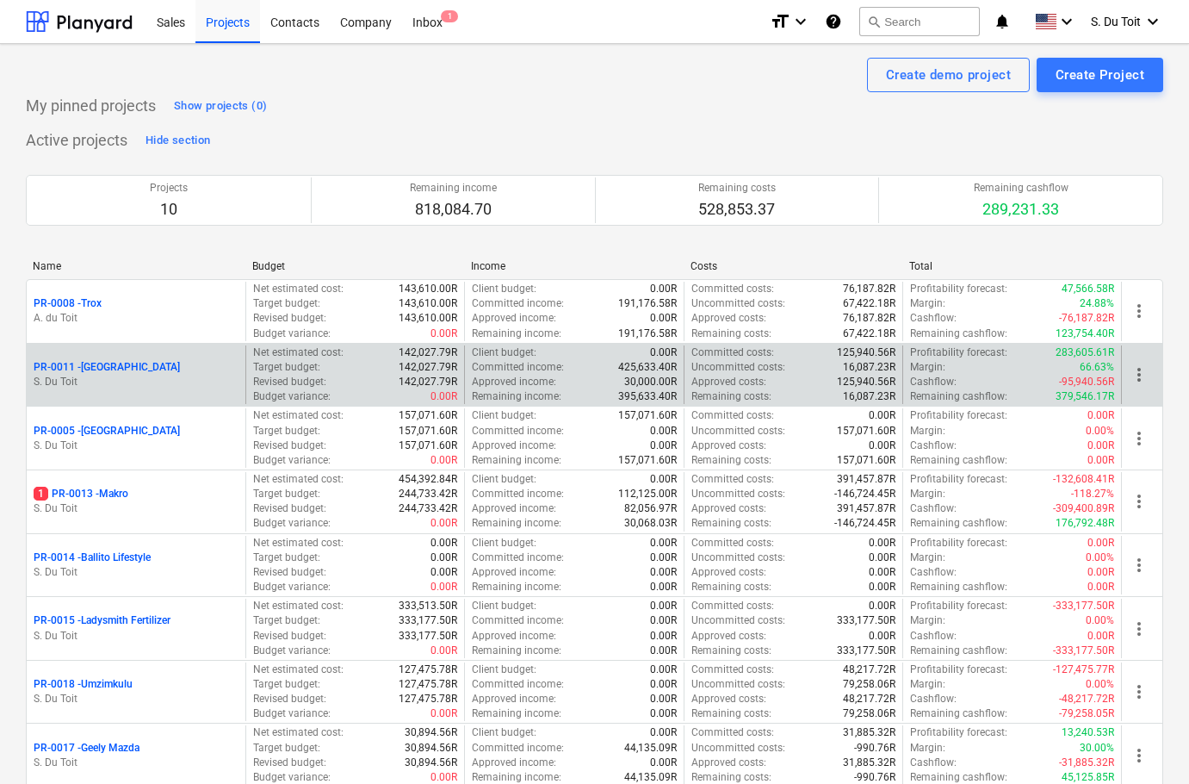
click at [121, 369] on p "PR-0011 - [GEOGRAPHIC_DATA]" at bounding box center [107, 367] width 146 height 15
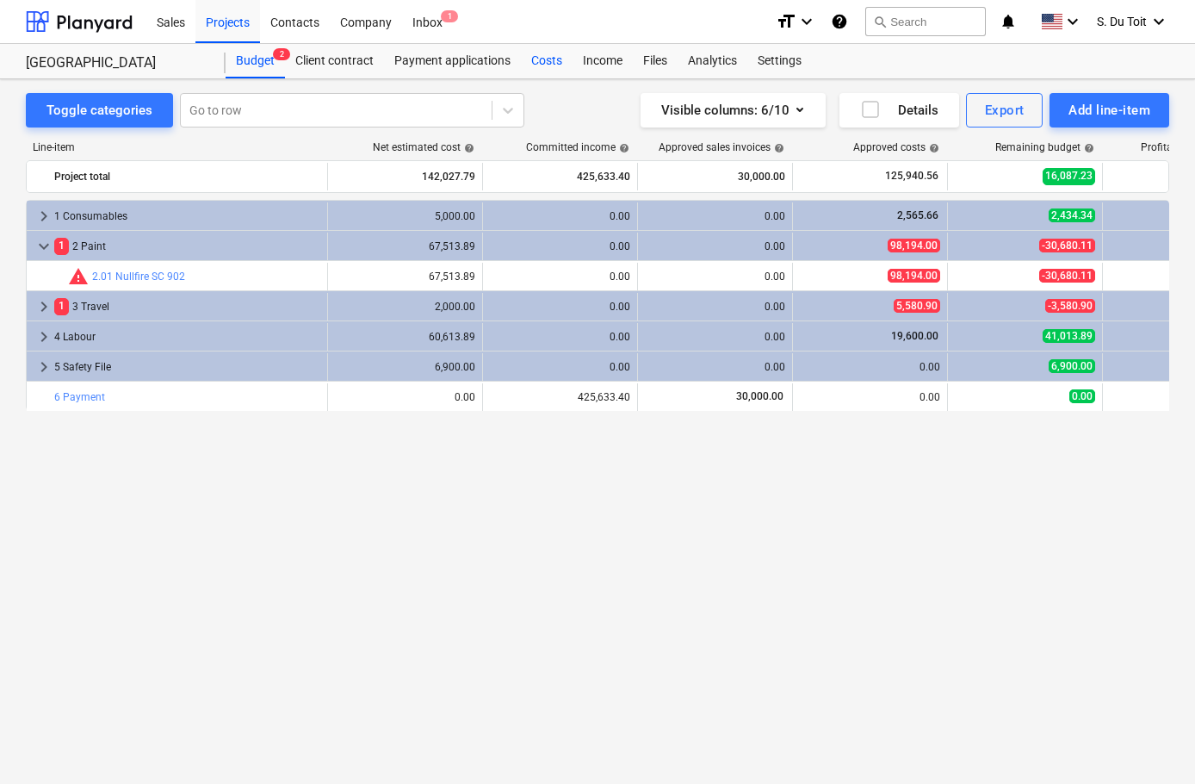
click at [537, 60] on div "Costs" at bounding box center [547, 61] width 52 height 34
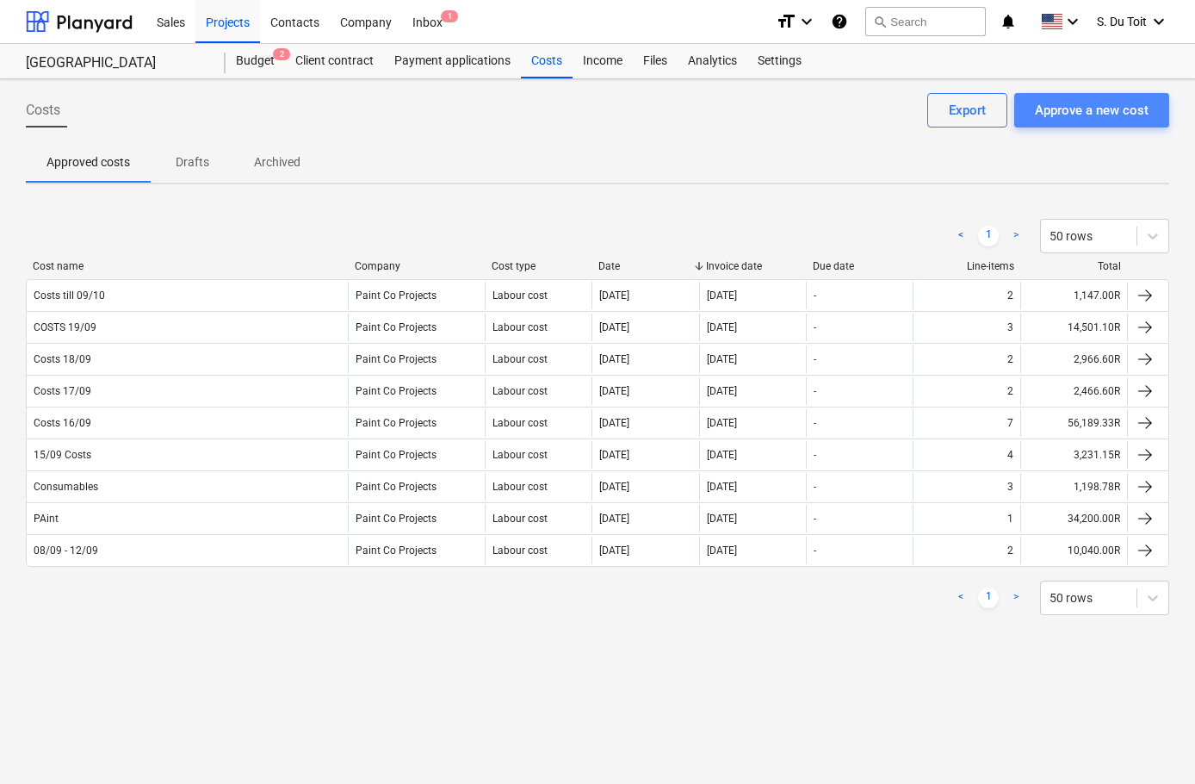
click at [1075, 95] on button "Approve a new cost" at bounding box center [1091, 110] width 155 height 34
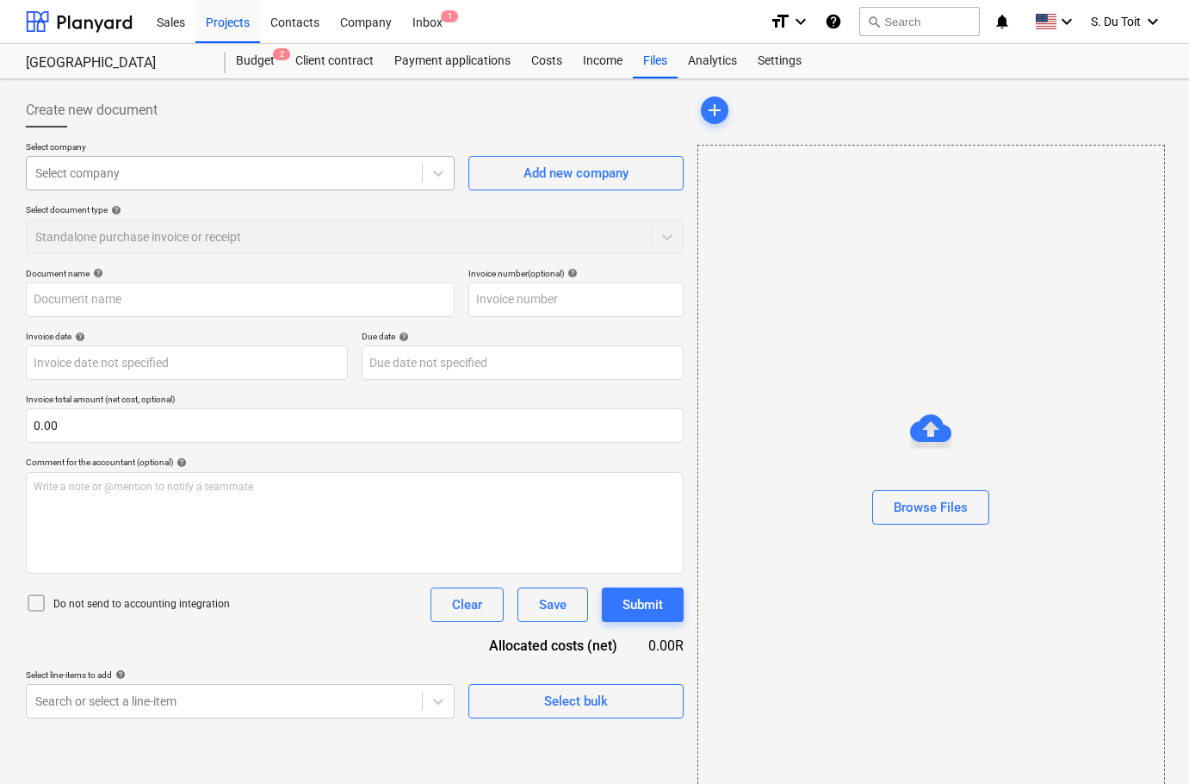
click at [168, 176] on div at bounding box center [224, 172] width 378 height 17
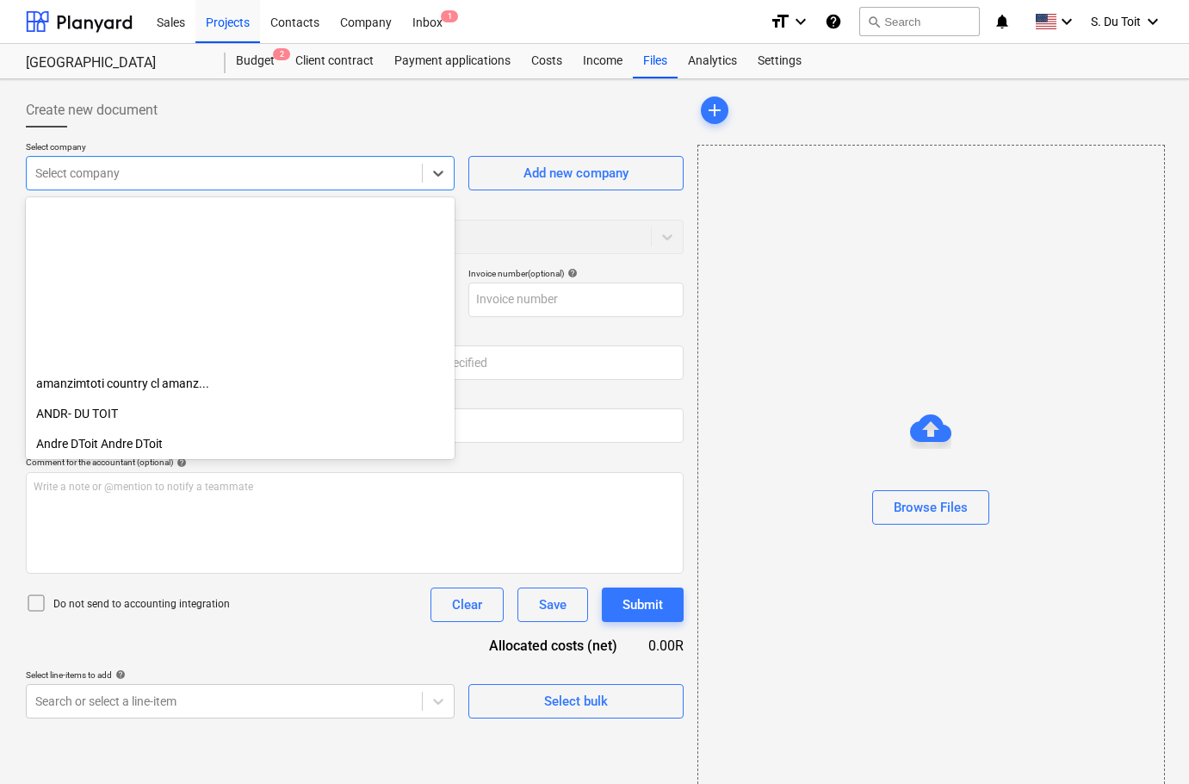
scroll to position [1636, 0]
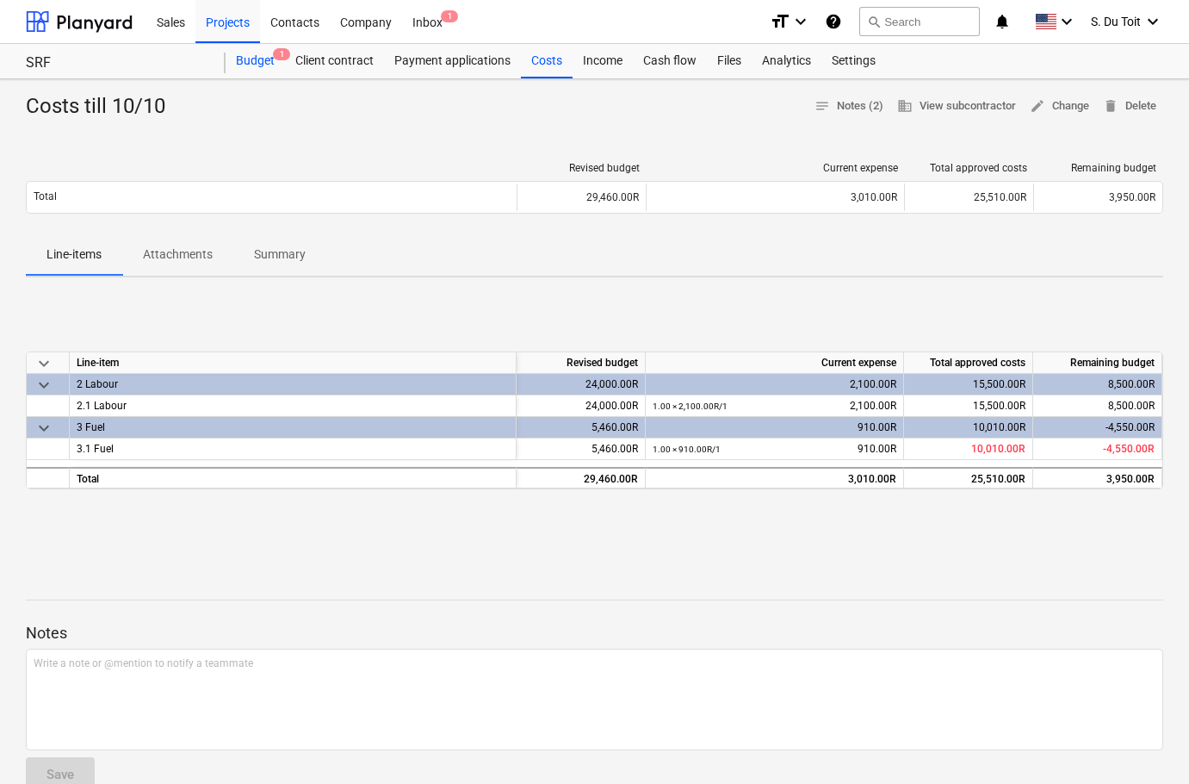
click at [270, 59] on div "Budget 1" at bounding box center [255, 61] width 59 height 34
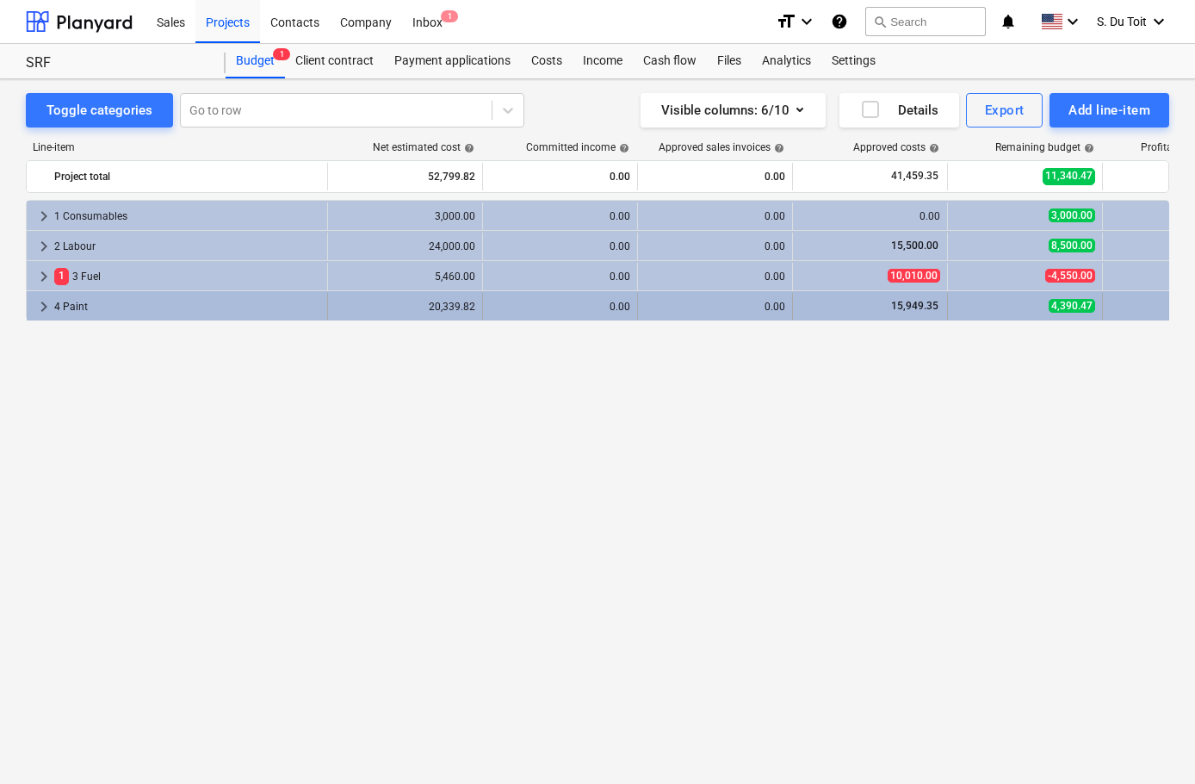
click at [239, 300] on div "4 Paint" at bounding box center [187, 307] width 266 height 28
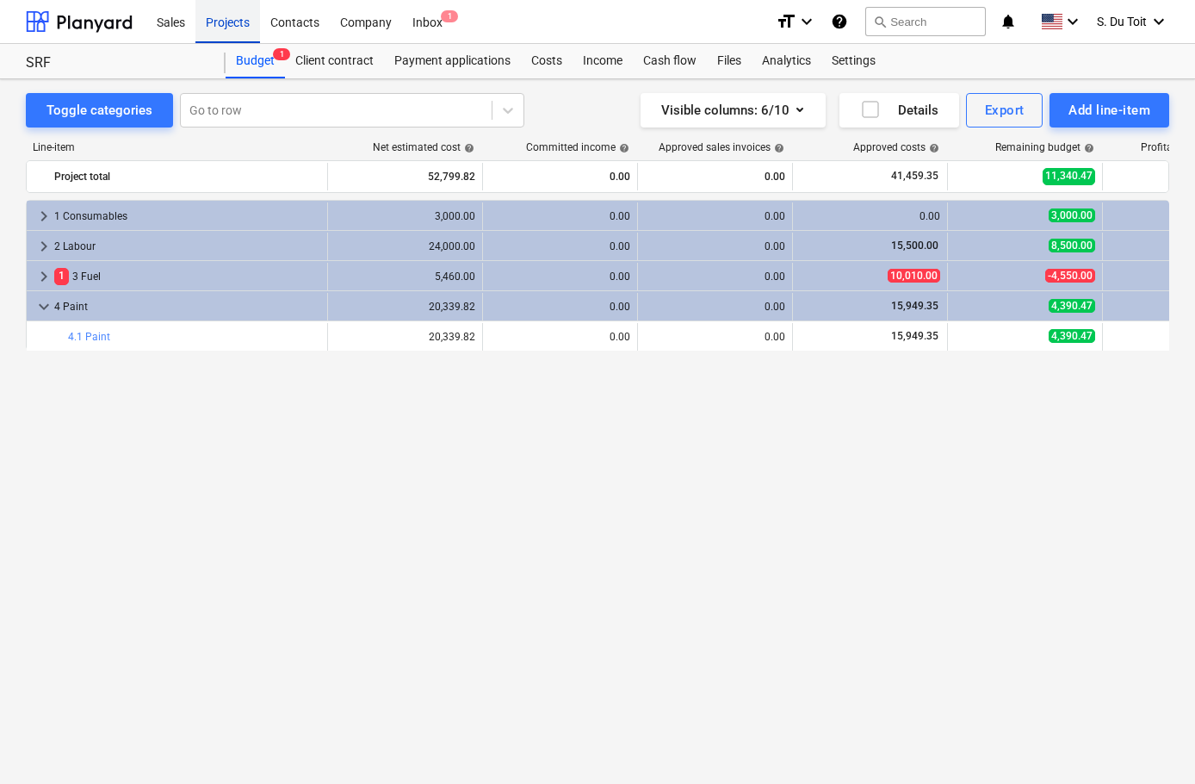
click at [231, 24] on div "Projects" at bounding box center [227, 21] width 65 height 44
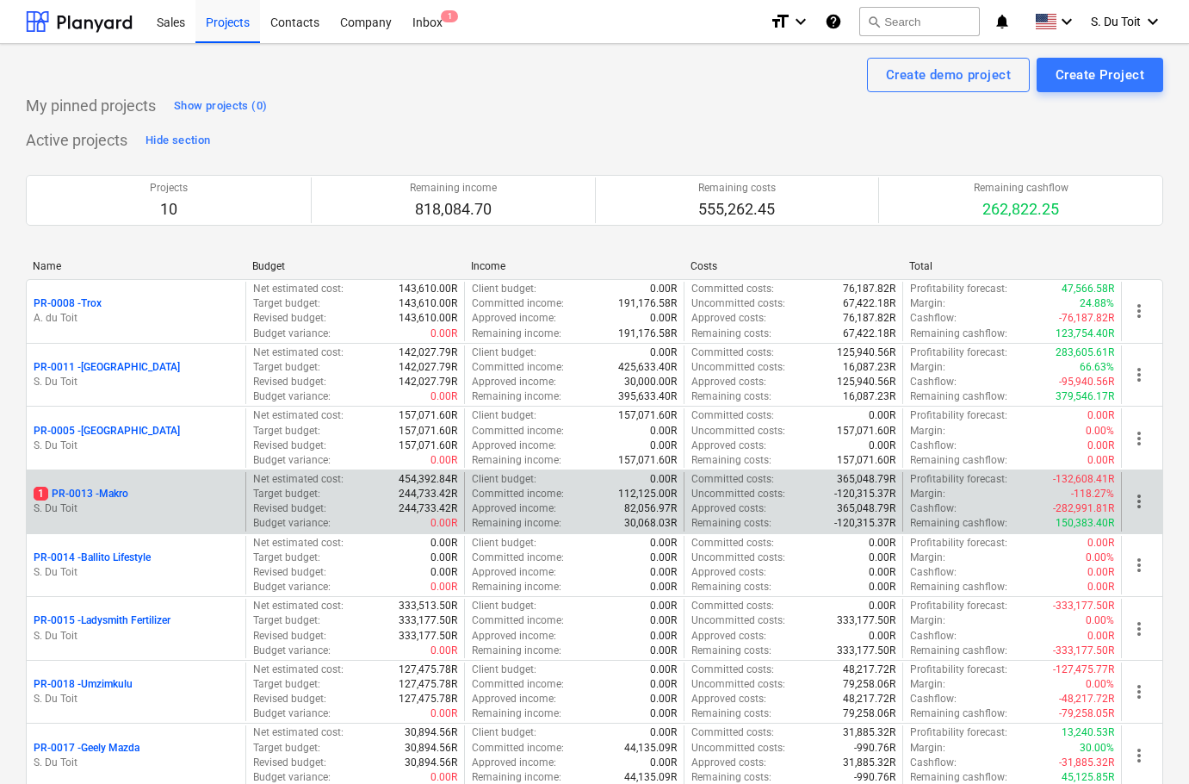
click at [101, 493] on p "1 PR-0013 - Makro" at bounding box center [81, 494] width 95 height 15
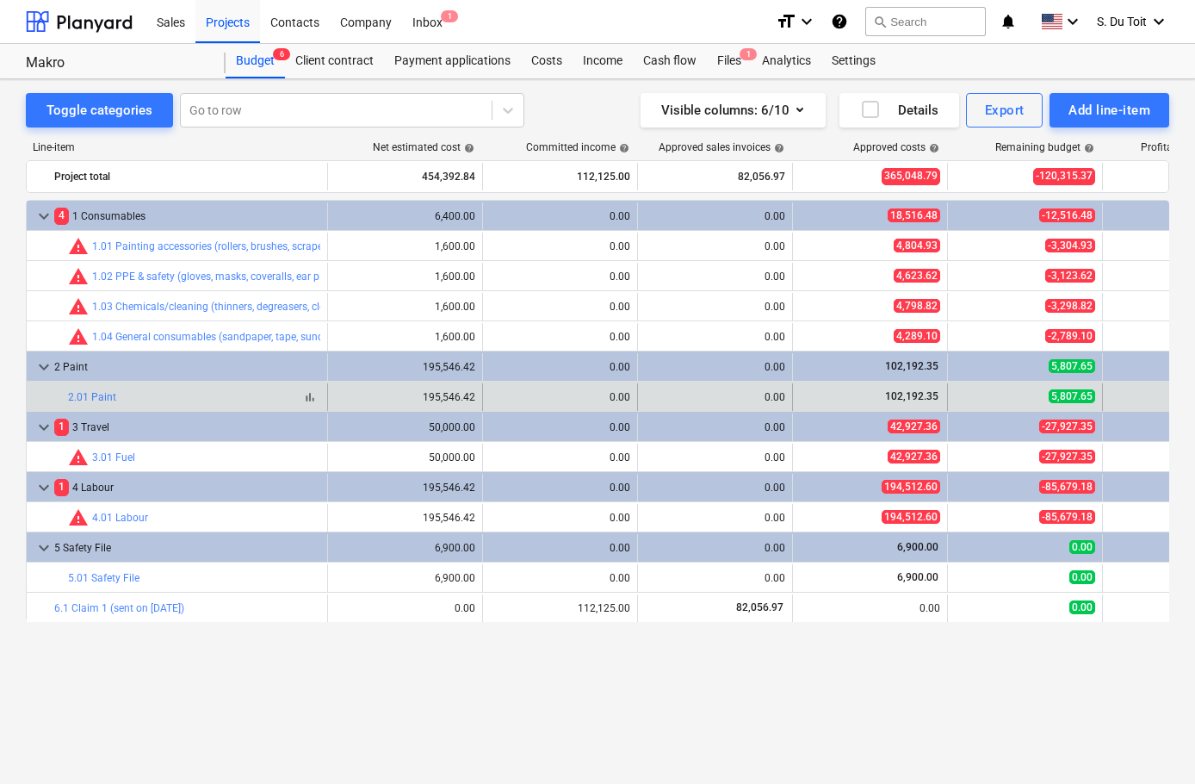
click at [184, 392] on div "bar_chart 2.01 Paint" at bounding box center [194, 397] width 252 height 12
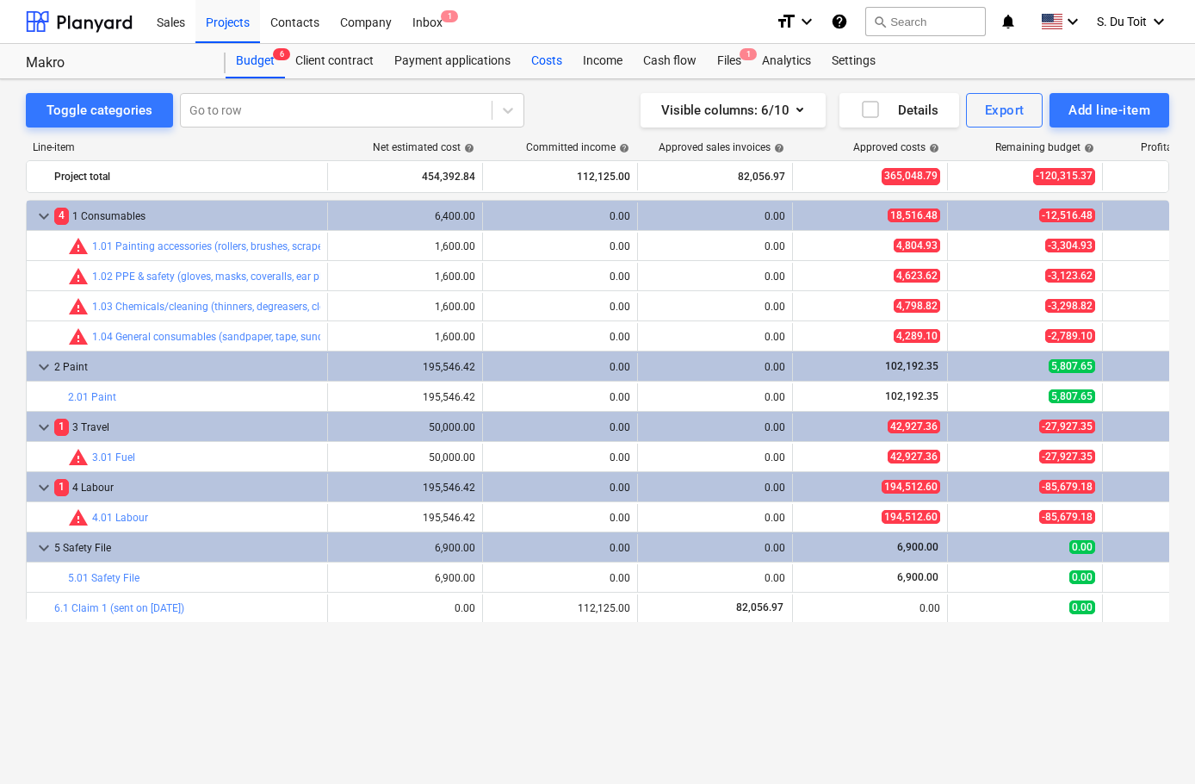
click at [539, 64] on div "Costs" at bounding box center [547, 61] width 52 height 34
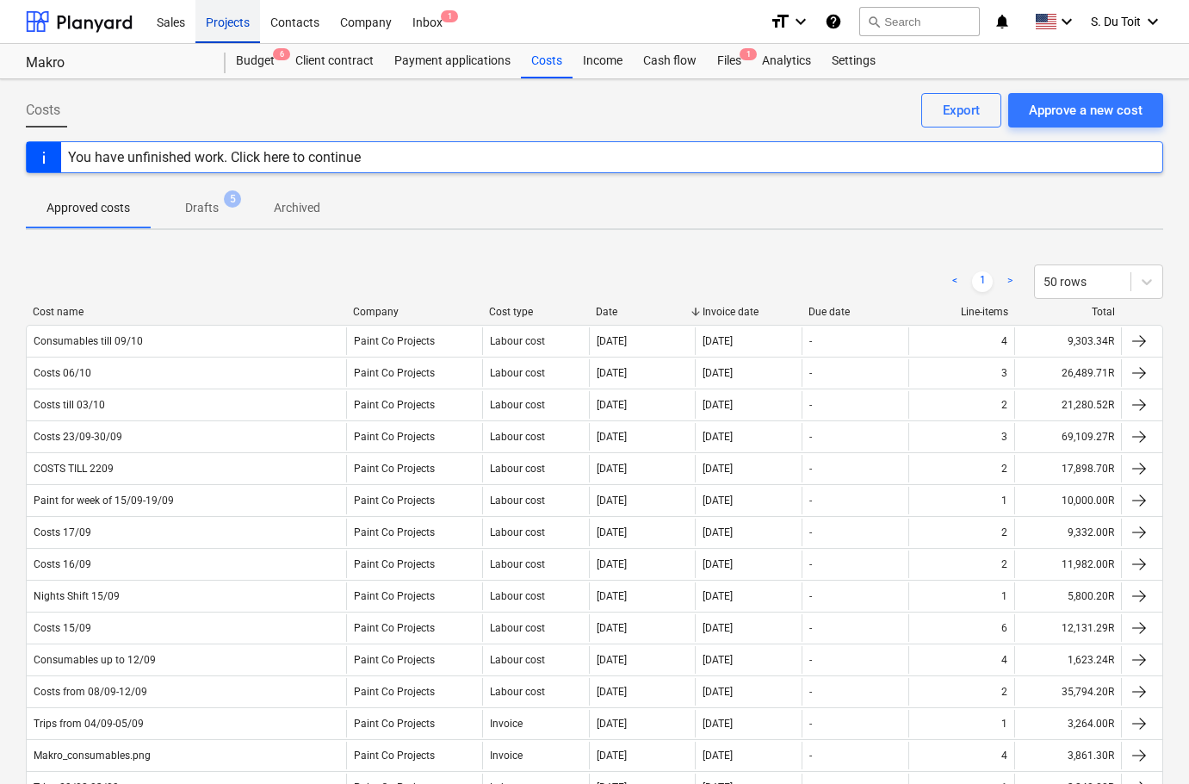
click at [223, 25] on div "Projects" at bounding box center [227, 21] width 65 height 44
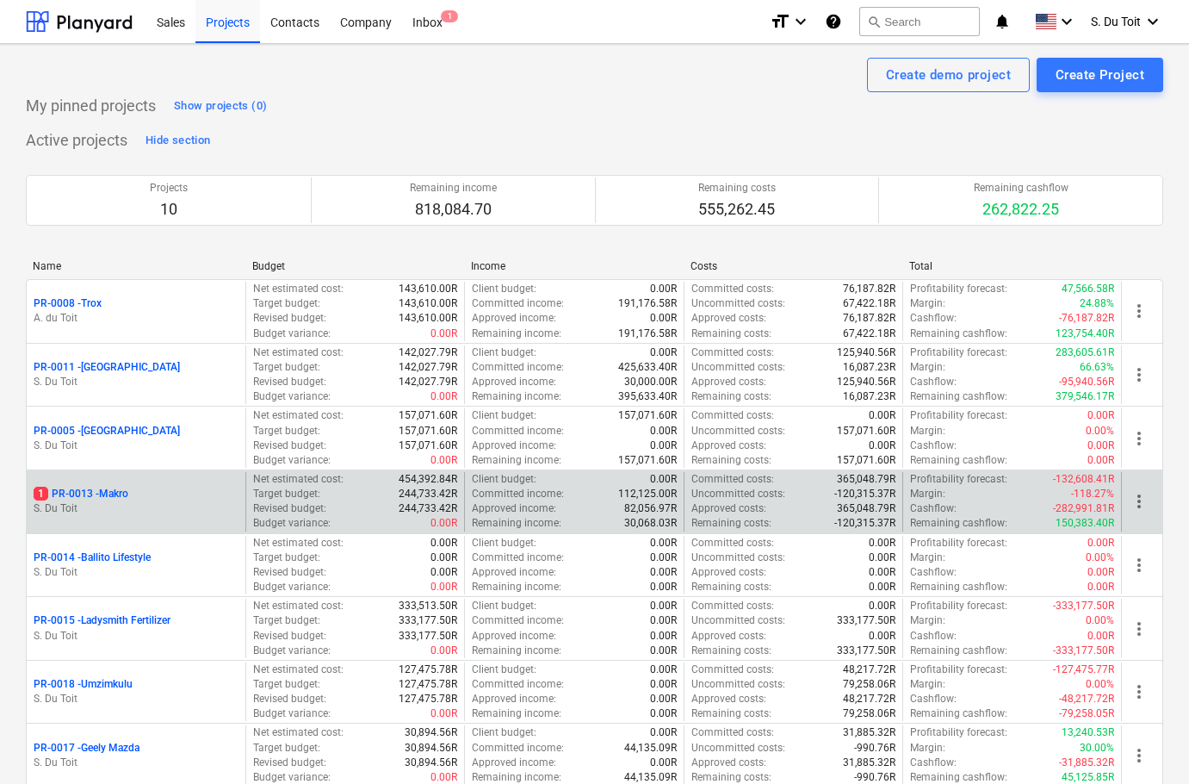
click at [190, 496] on div "1 PR-0013 - Makro" at bounding box center [136, 494] width 205 height 15
